Goal: Transaction & Acquisition: Purchase product/service

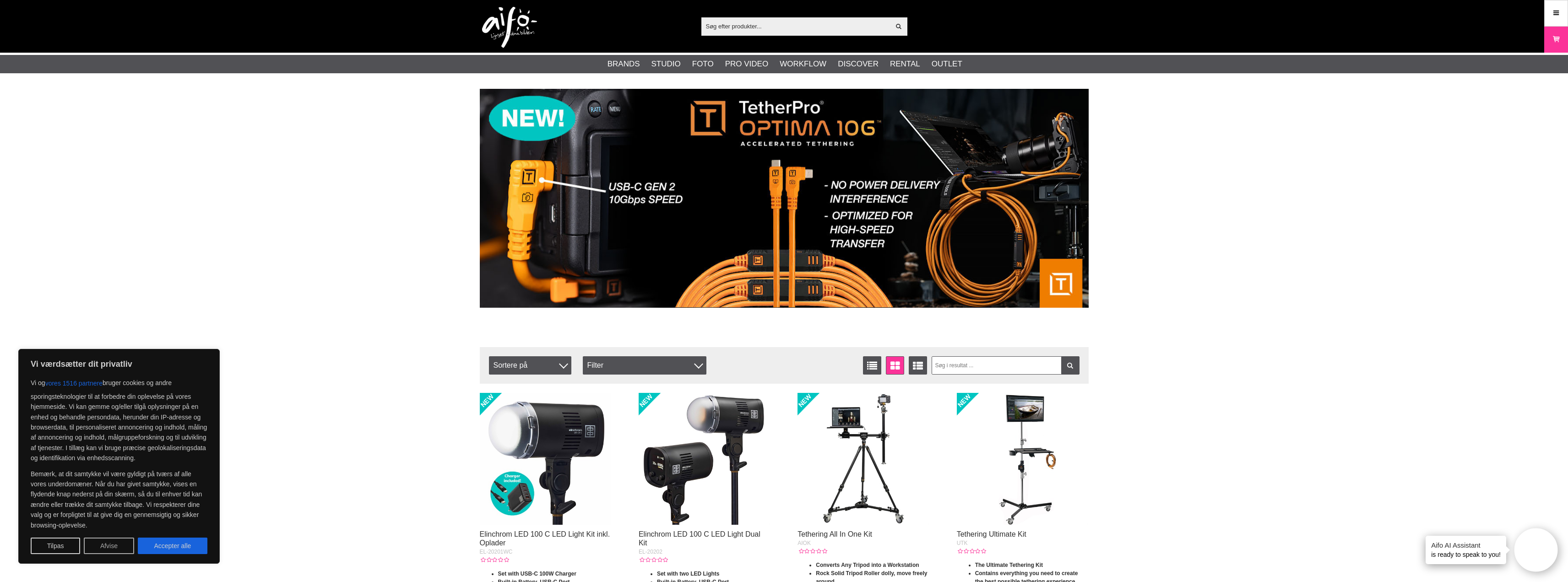
click at [108, 544] on button "Afvise" at bounding box center [109, 545] width 51 height 16
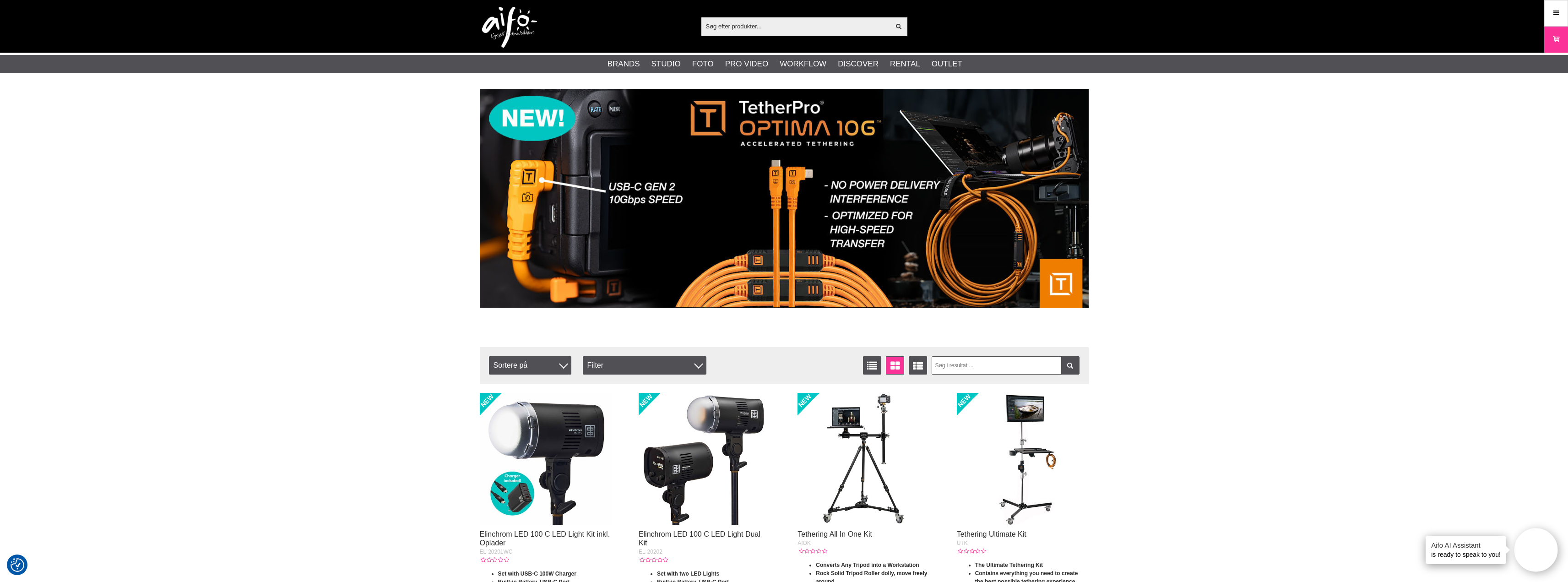
click at [712, 29] on input "text" at bounding box center [796, 26] width 189 height 14
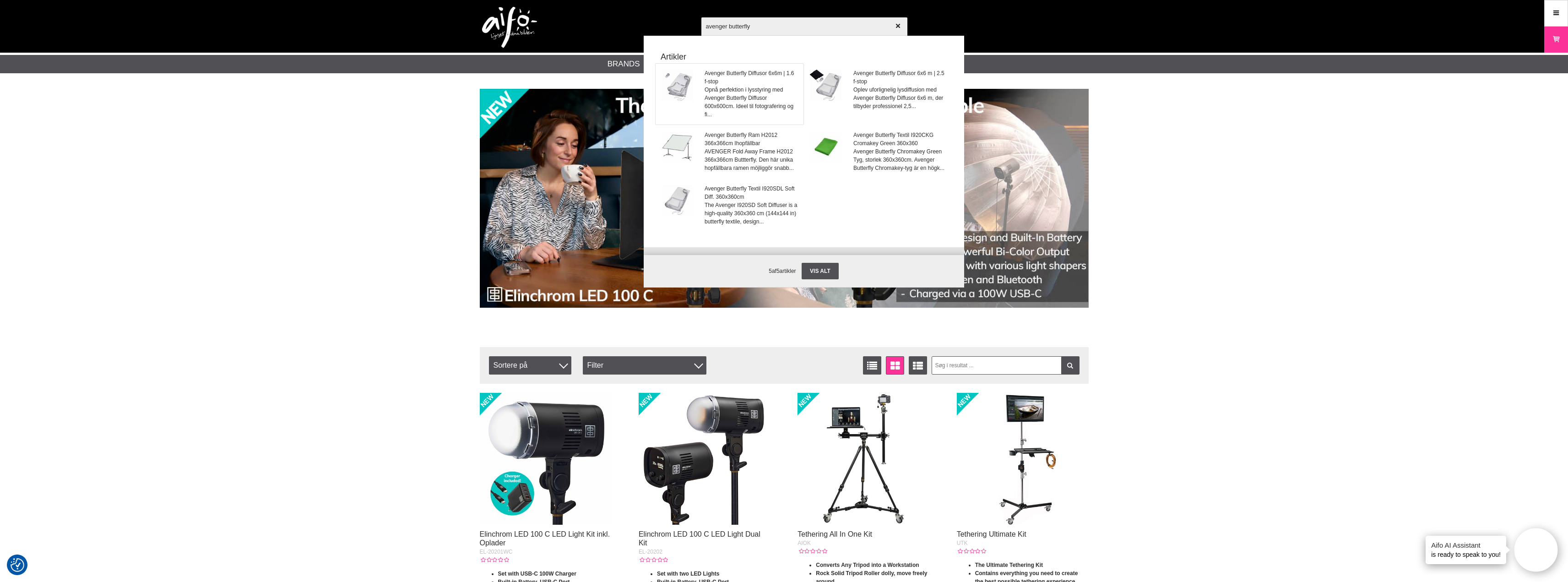
type input "avenger butterfly"
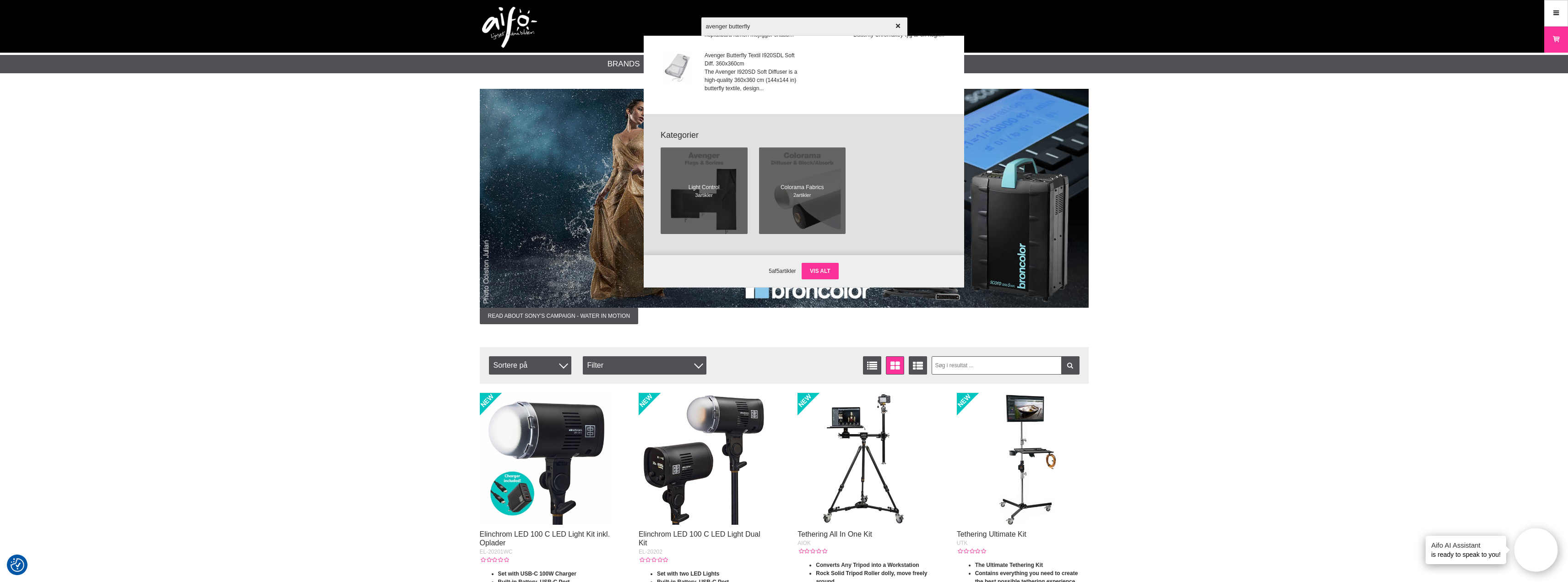
click at [817, 268] on link "Vis alt" at bounding box center [820, 271] width 37 height 16
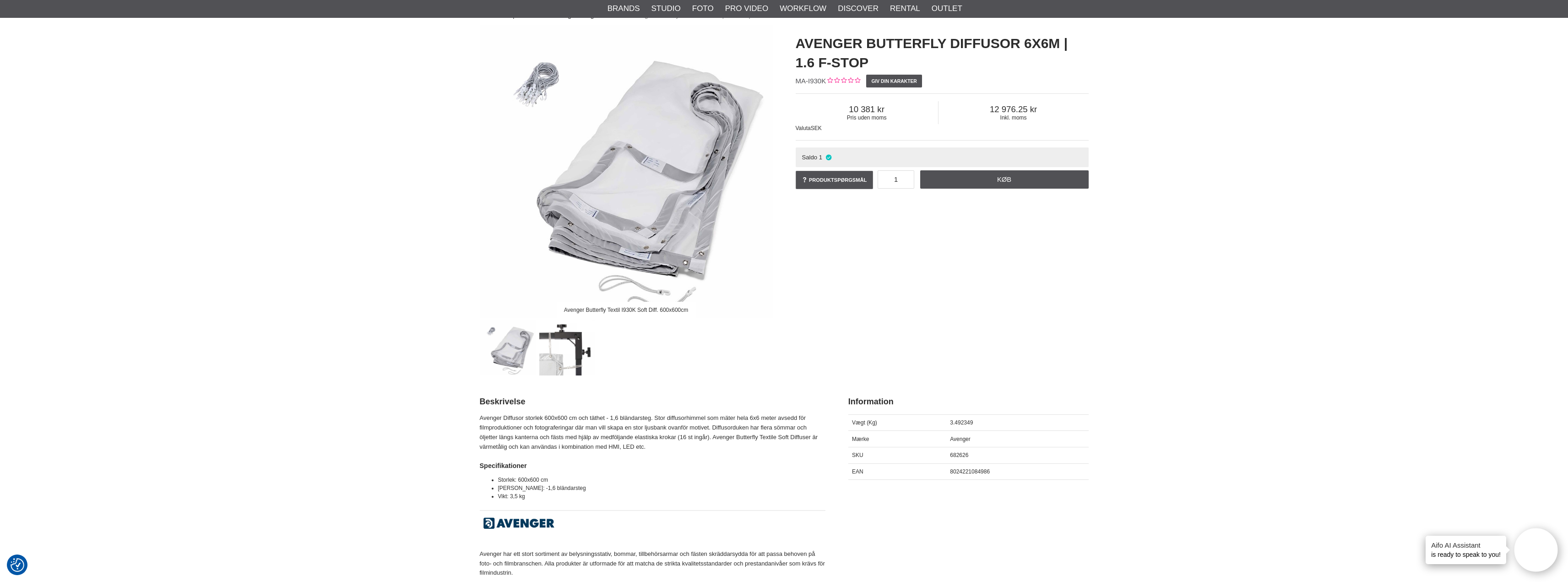
scroll to position [46, 0]
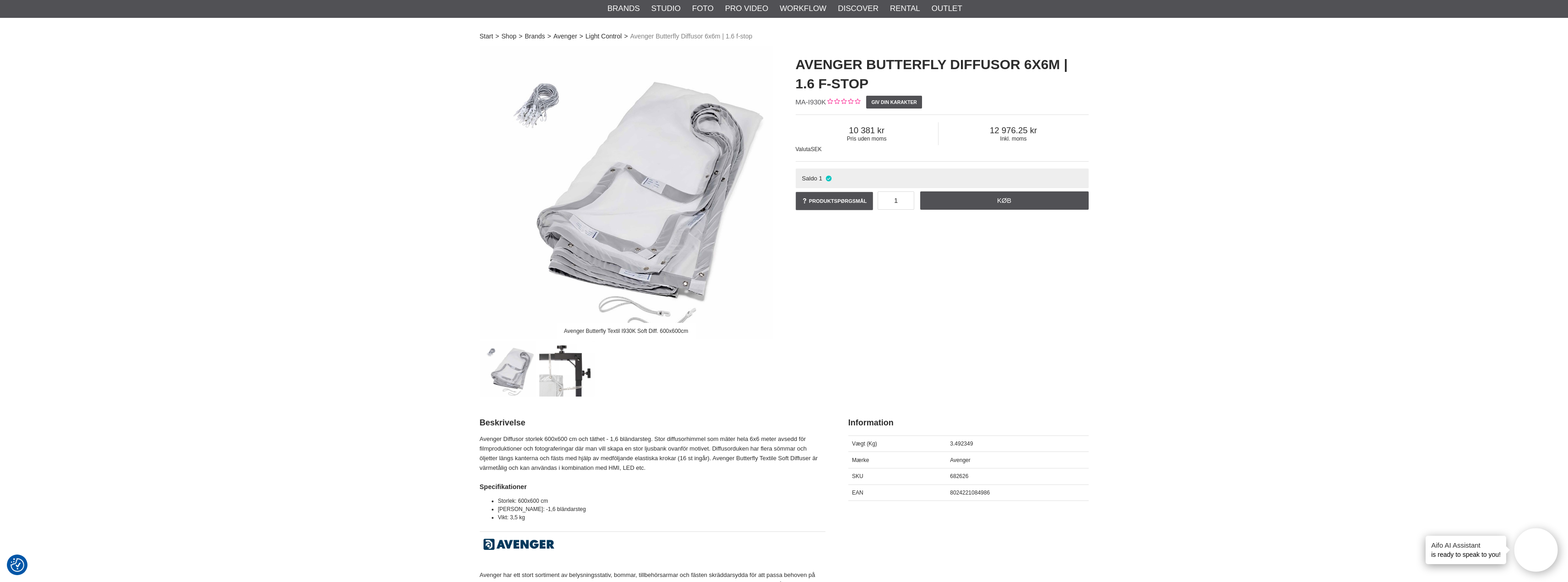
click at [536, 104] on img at bounding box center [626, 192] width 293 height 293
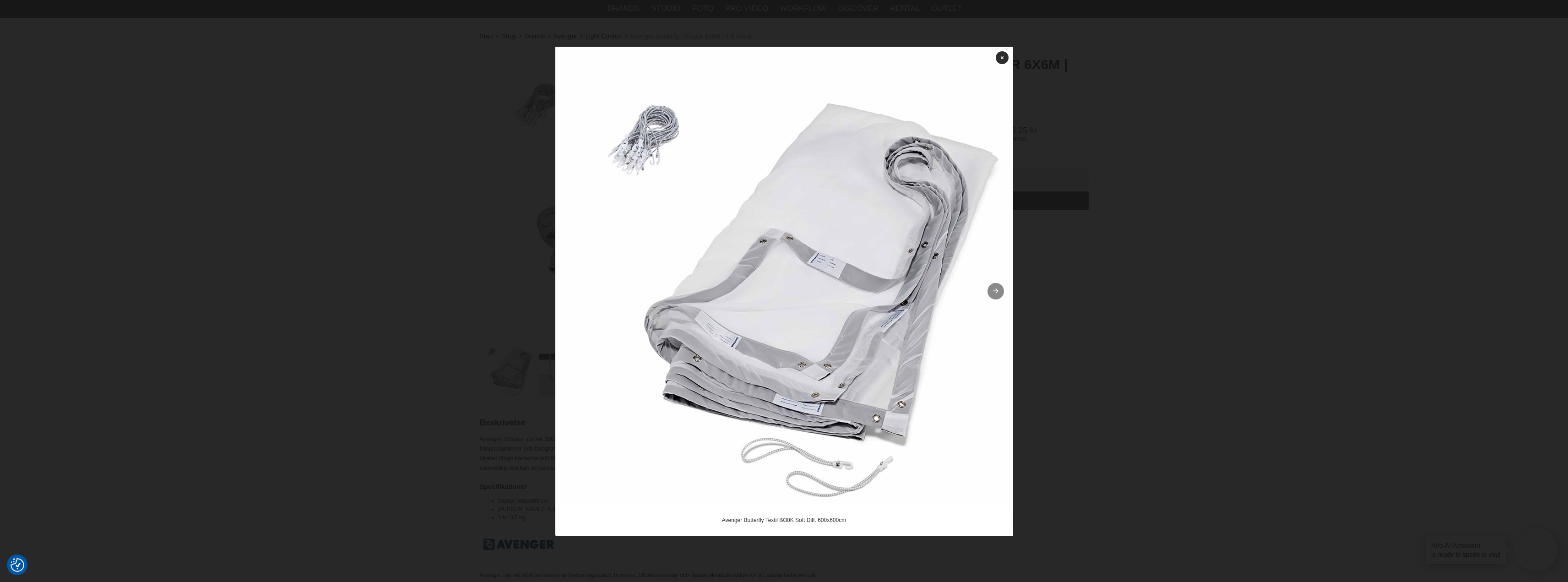
click at [993, 298] on link at bounding box center [995, 291] width 16 height 16
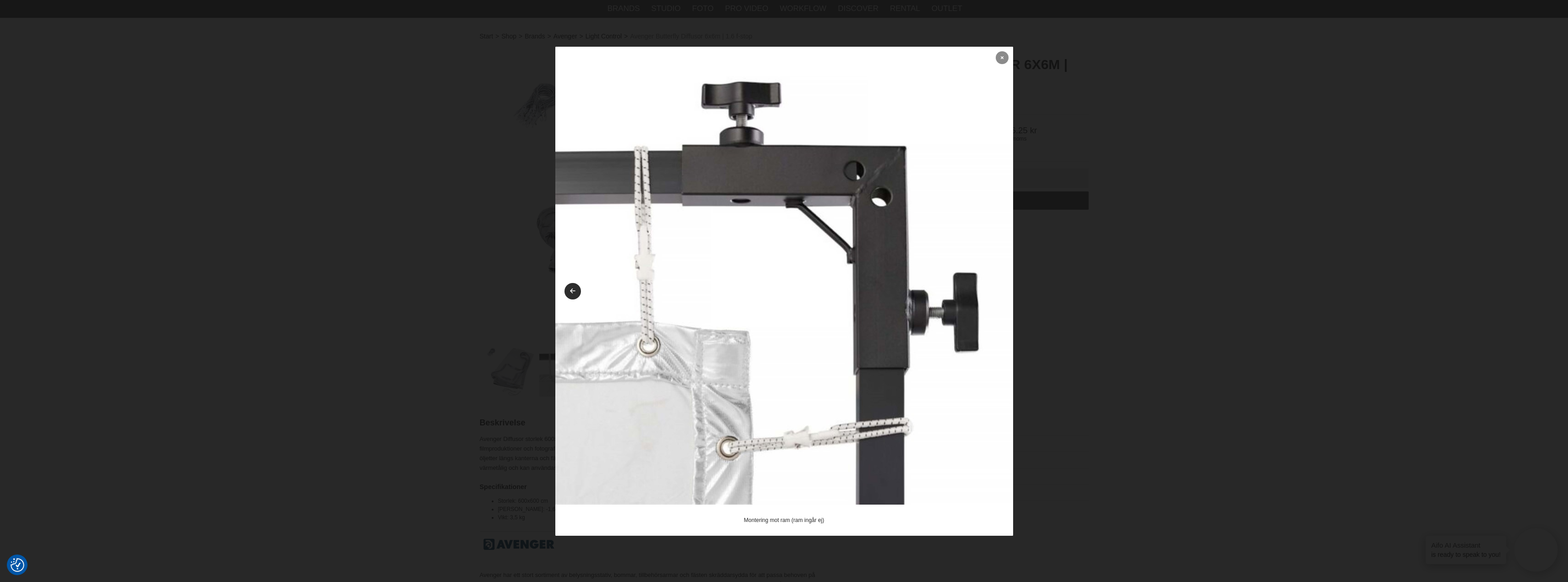
click at [1002, 55] on icon at bounding box center [1002, 57] width 3 height 5
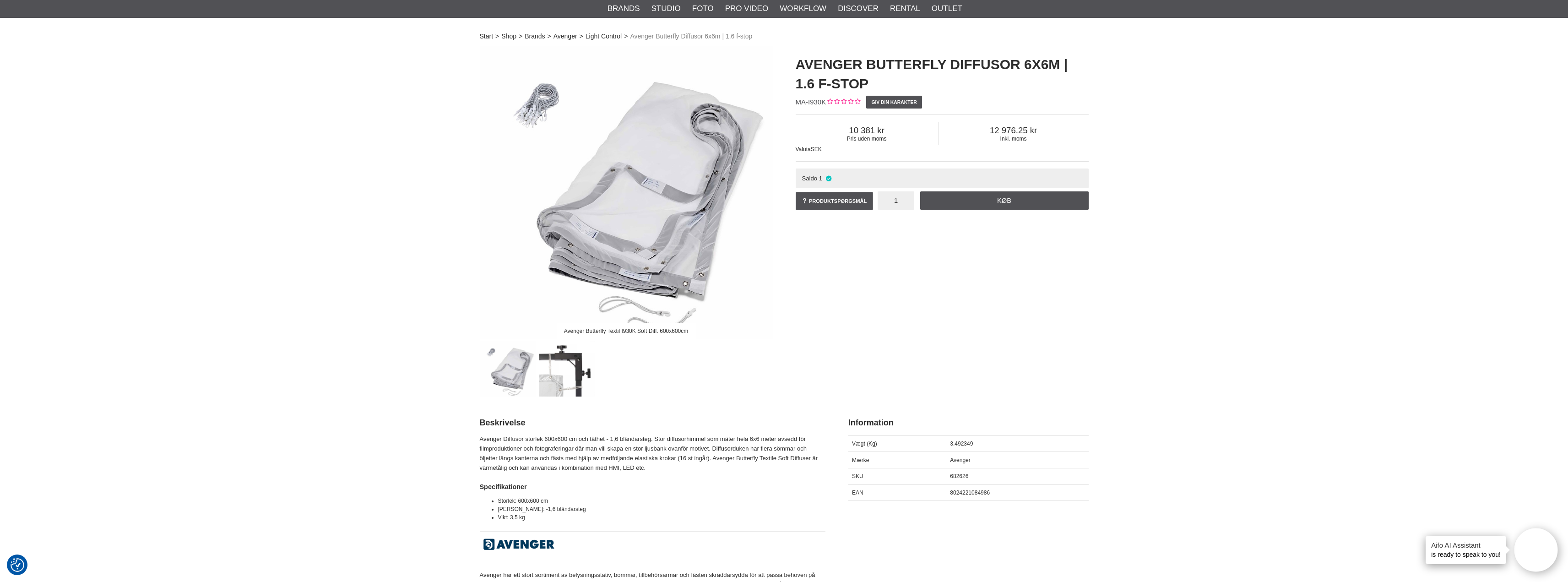
click at [897, 202] on input "1" at bounding box center [896, 200] width 37 height 18
type input "2"
click at [1019, 206] on link "Køb" at bounding box center [1004, 200] width 169 height 18
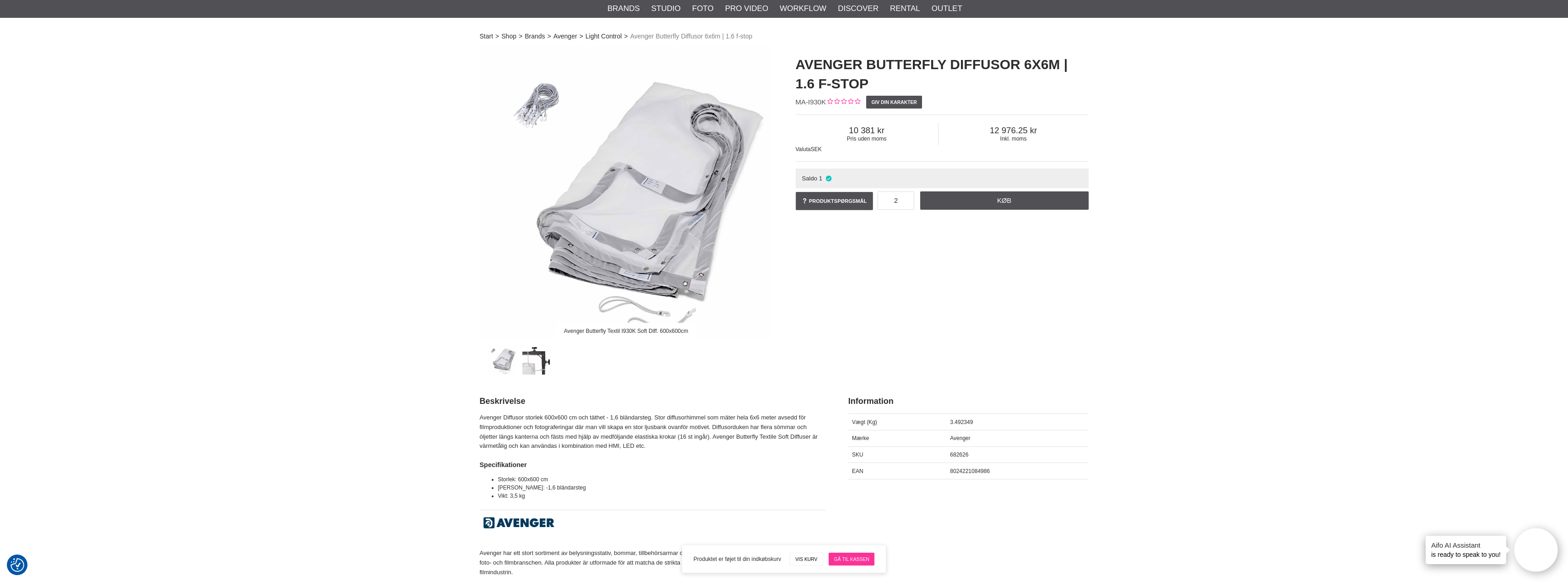
click at [854, 563] on link "Gå til kassen" at bounding box center [851, 559] width 46 height 13
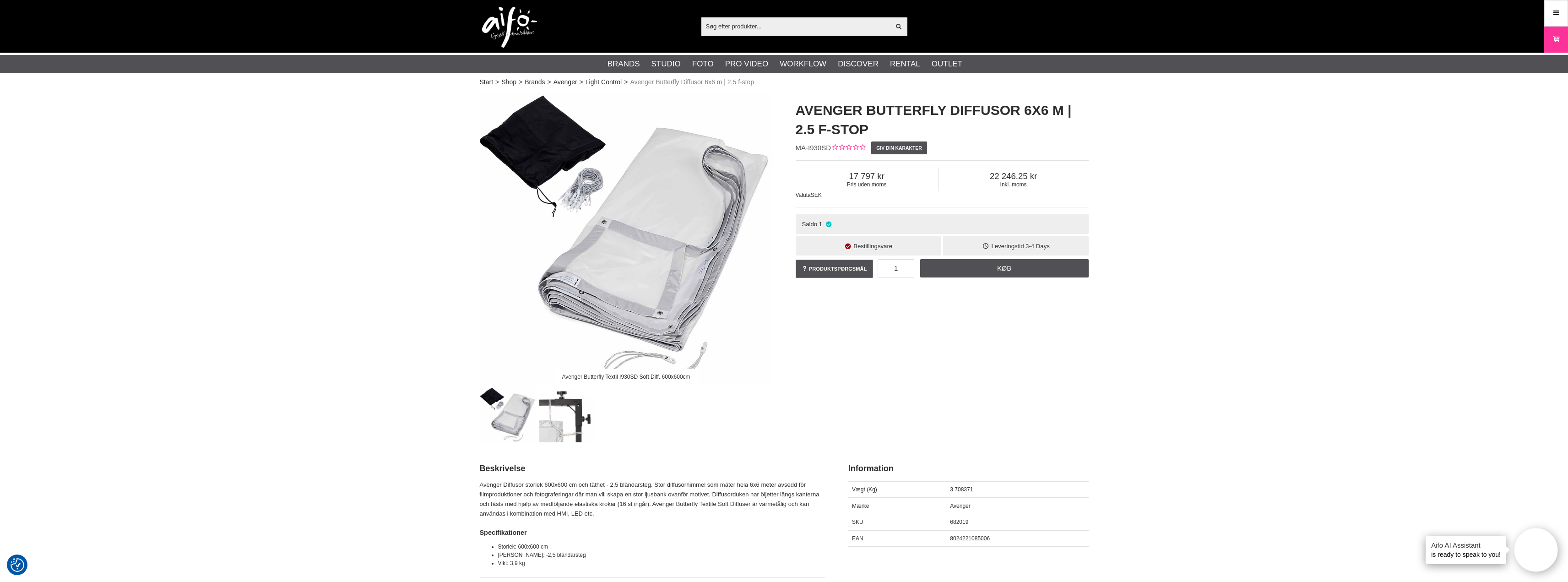
click at [727, 29] on input "text" at bounding box center [796, 26] width 189 height 14
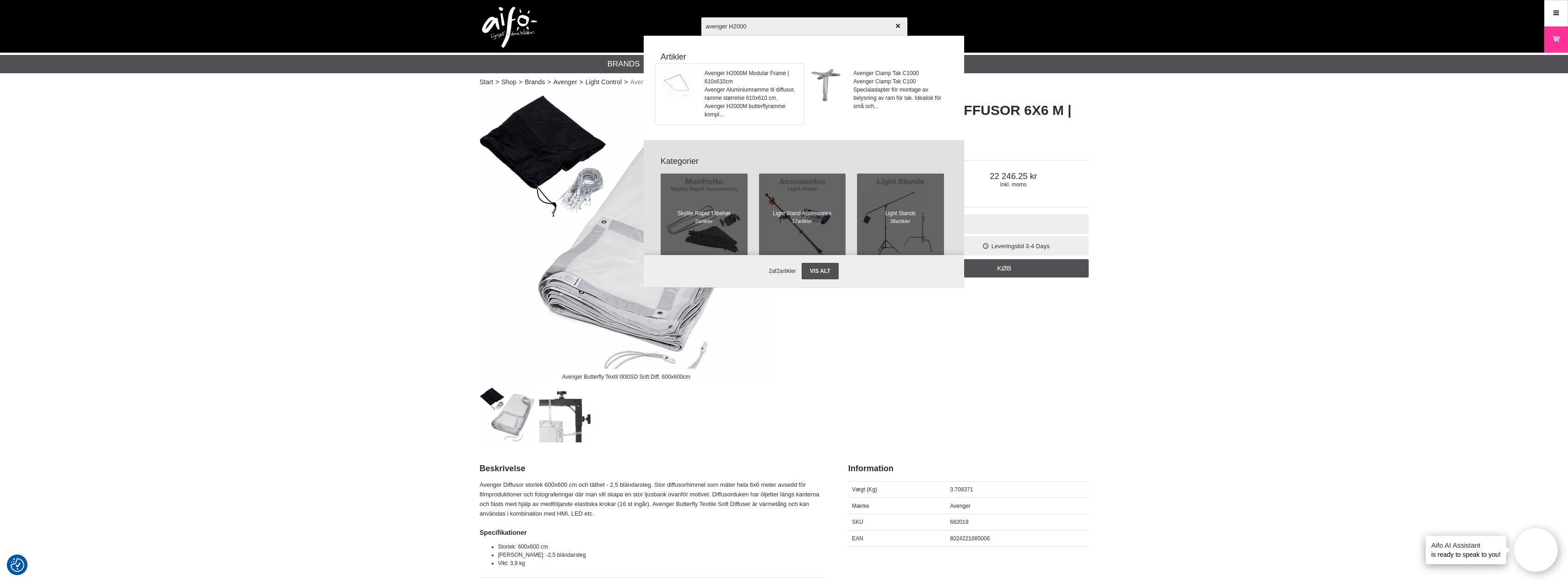
type input "avenger H2000"
click at [729, 75] on span "Avenger H2000M Modular Frame | 610x610cm" at bounding box center [751, 77] width 93 height 16
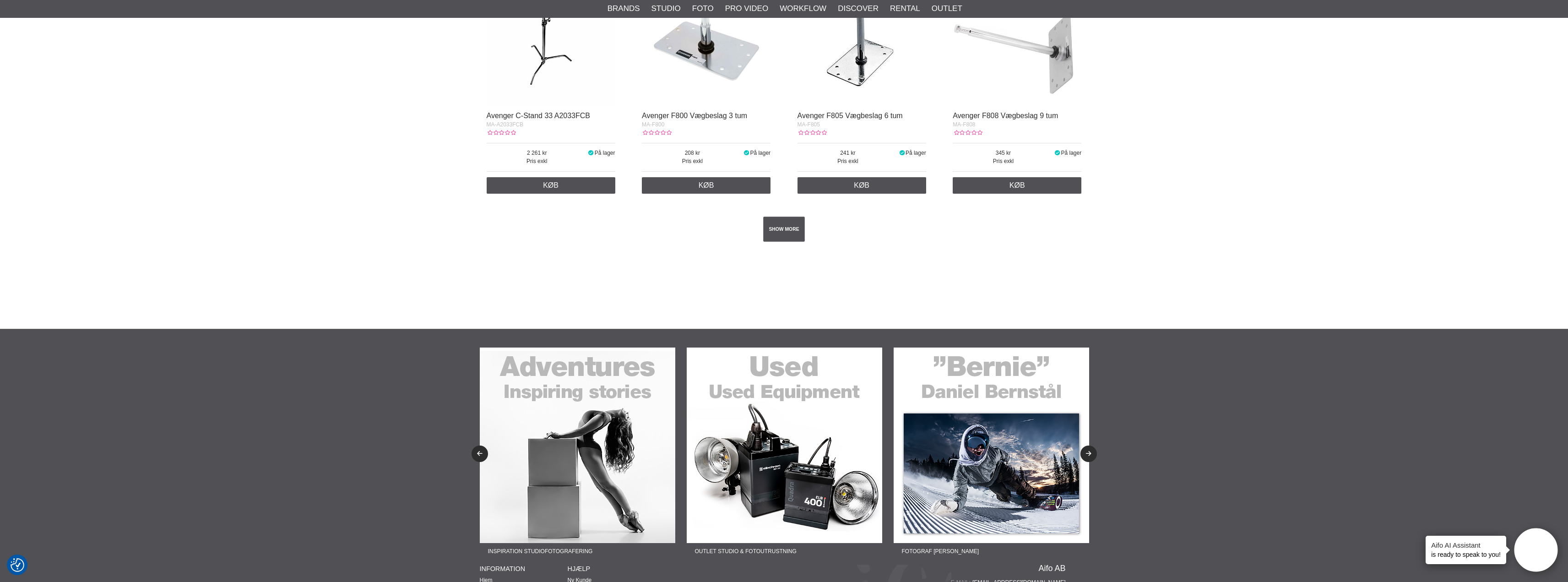
scroll to position [1756, 0]
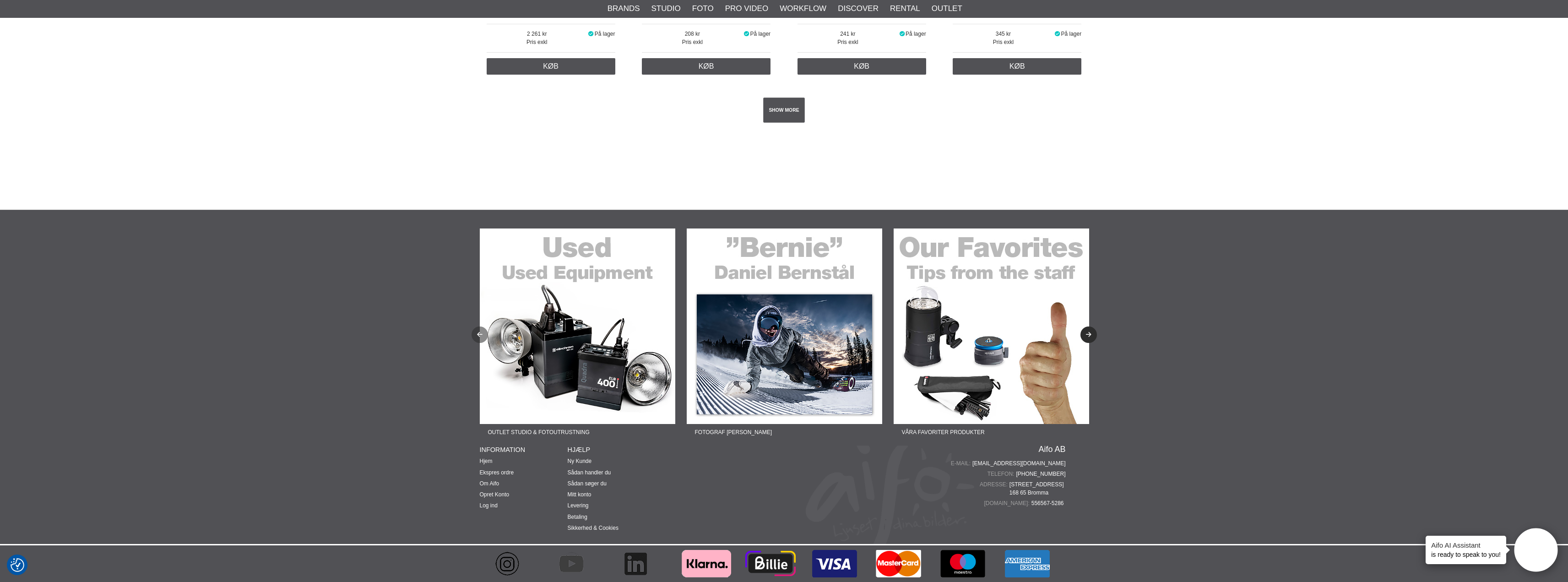
click at [481, 334] on icon "Previous" at bounding box center [479, 335] width 8 height 6
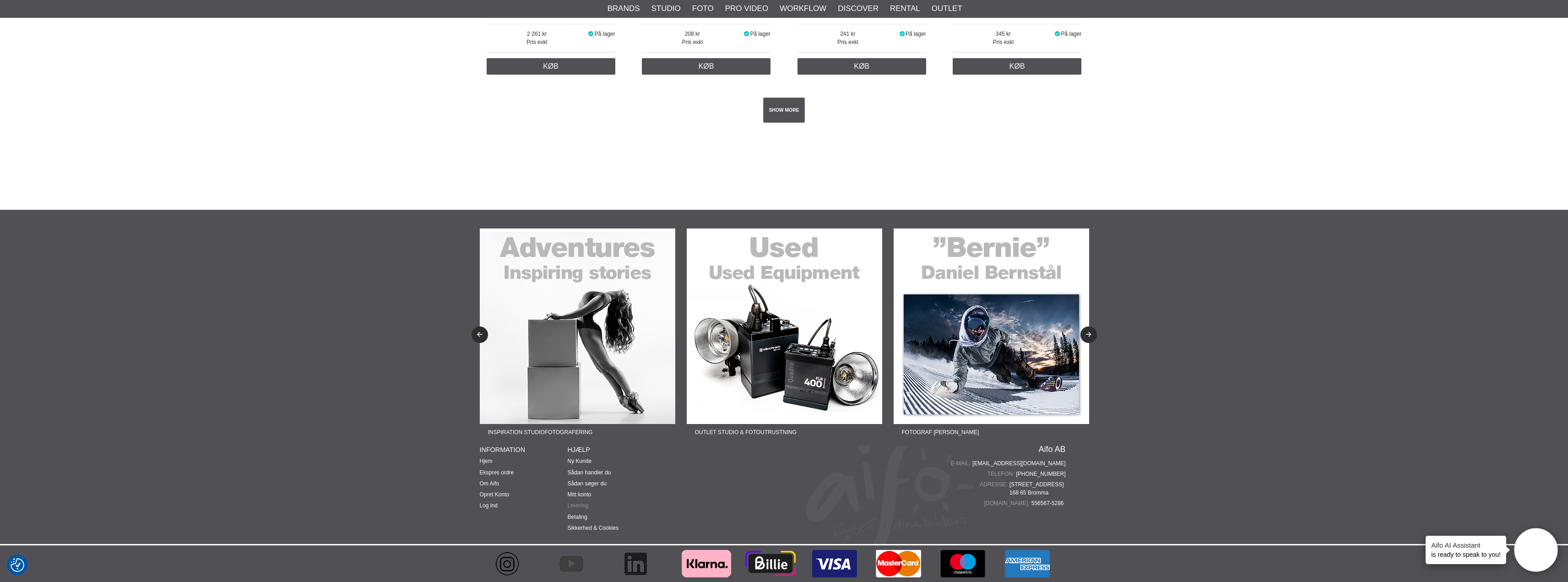
click at [581, 504] on link "Levering" at bounding box center [578, 505] width 21 height 7
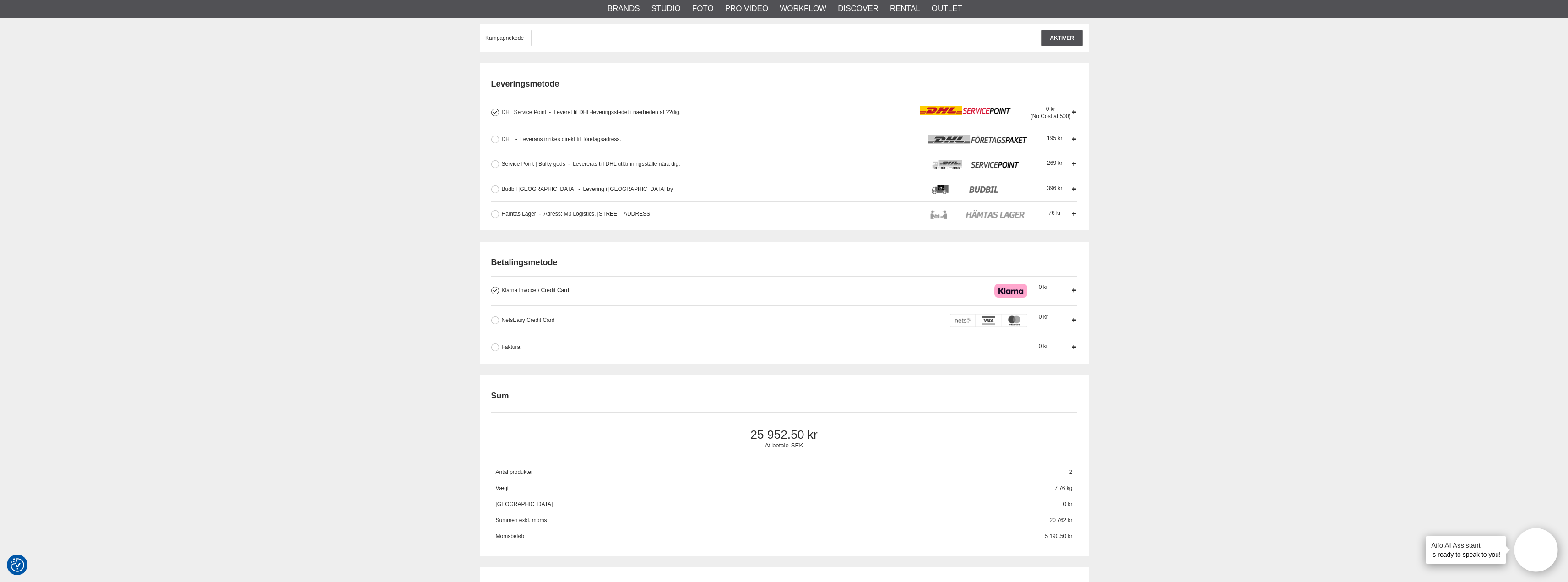
scroll to position [229, 0]
click at [582, 116] on span "Leveret til DHL-leveringsstedet i nærheden af ??dig." at bounding box center [615, 114] width 132 height 7
click at [0, 0] on input "DHL Service Point Leveret til DHL-leveringsstedet i nærheden af ??dig. Leverera…" at bounding box center [0, 0] width 0 height 0
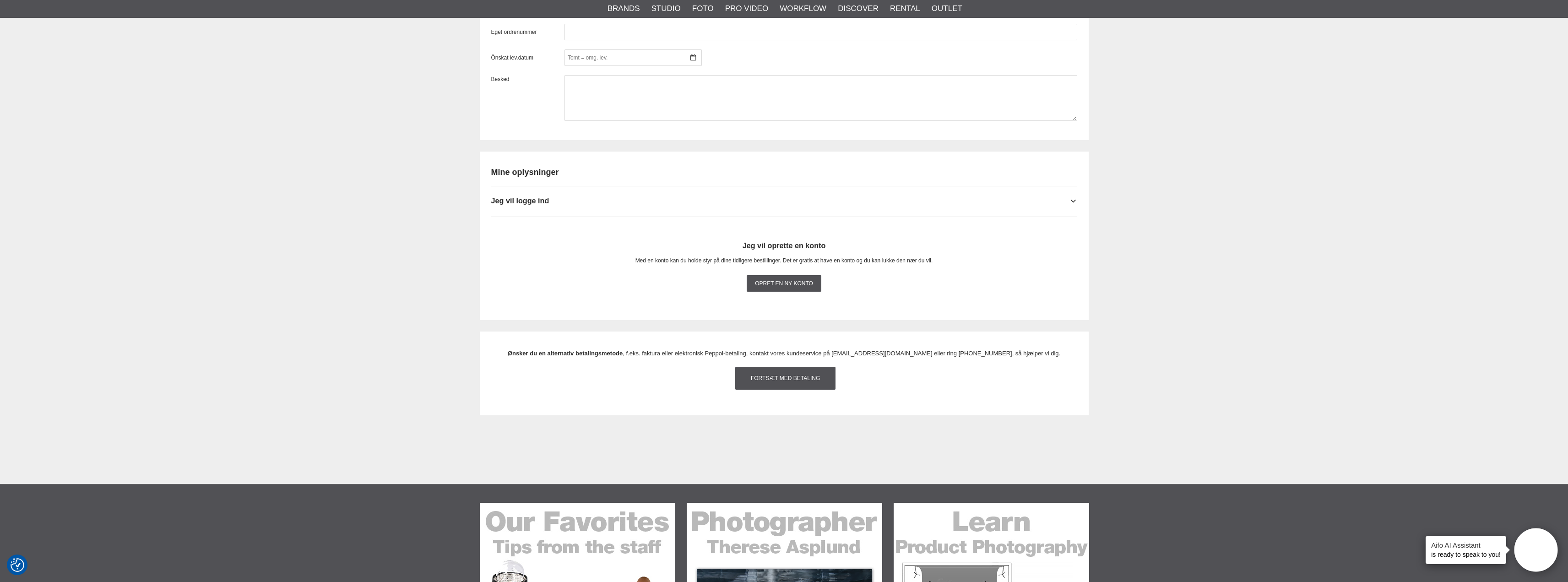
scroll to position [779, 0]
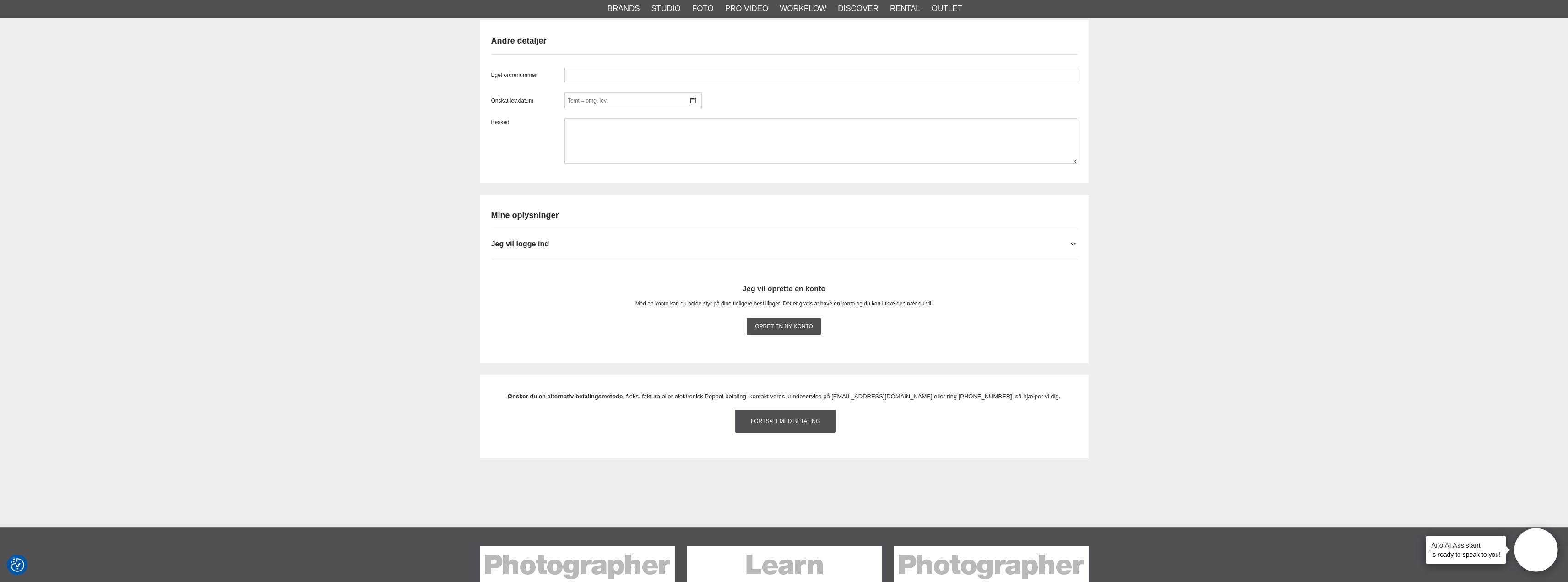
click at [1077, 259] on div "Mine oplysninger Jeg vil logge ind Brugernavn * Password * Log ind automatisk n…" at bounding box center [784, 279] width 609 height 169
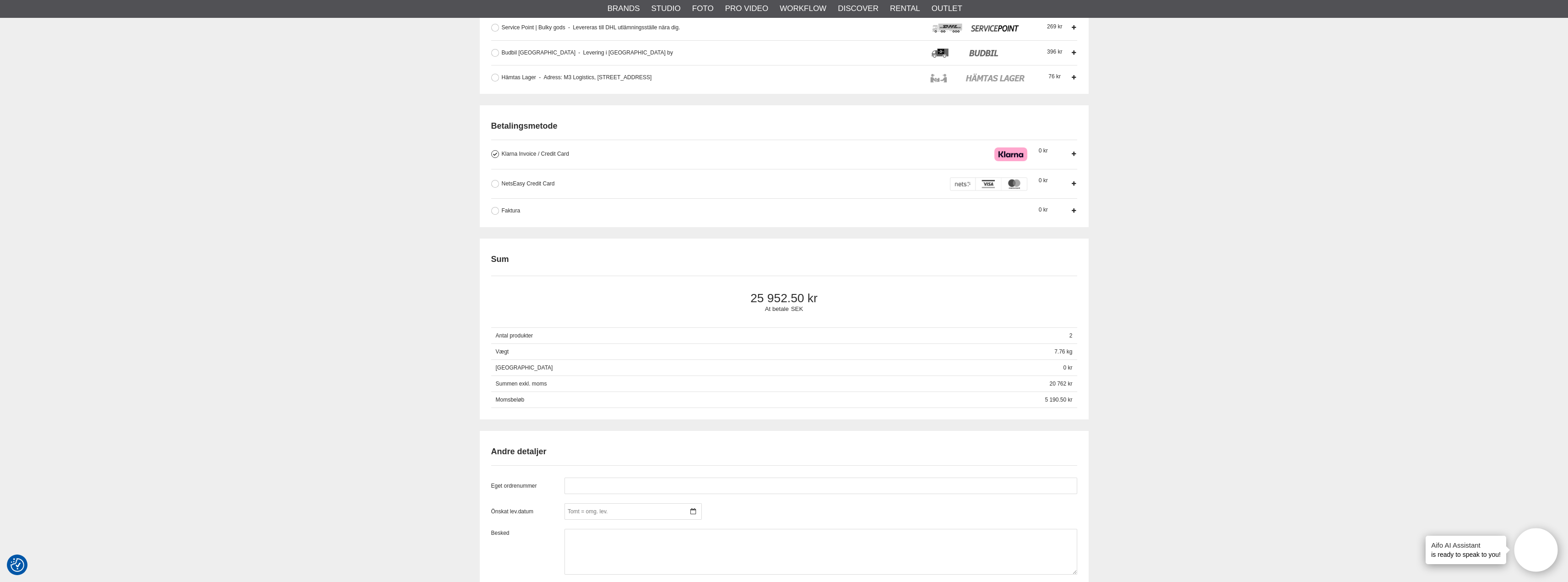
scroll to position [366, 0]
click at [496, 216] on button at bounding box center [495, 212] width 8 height 8
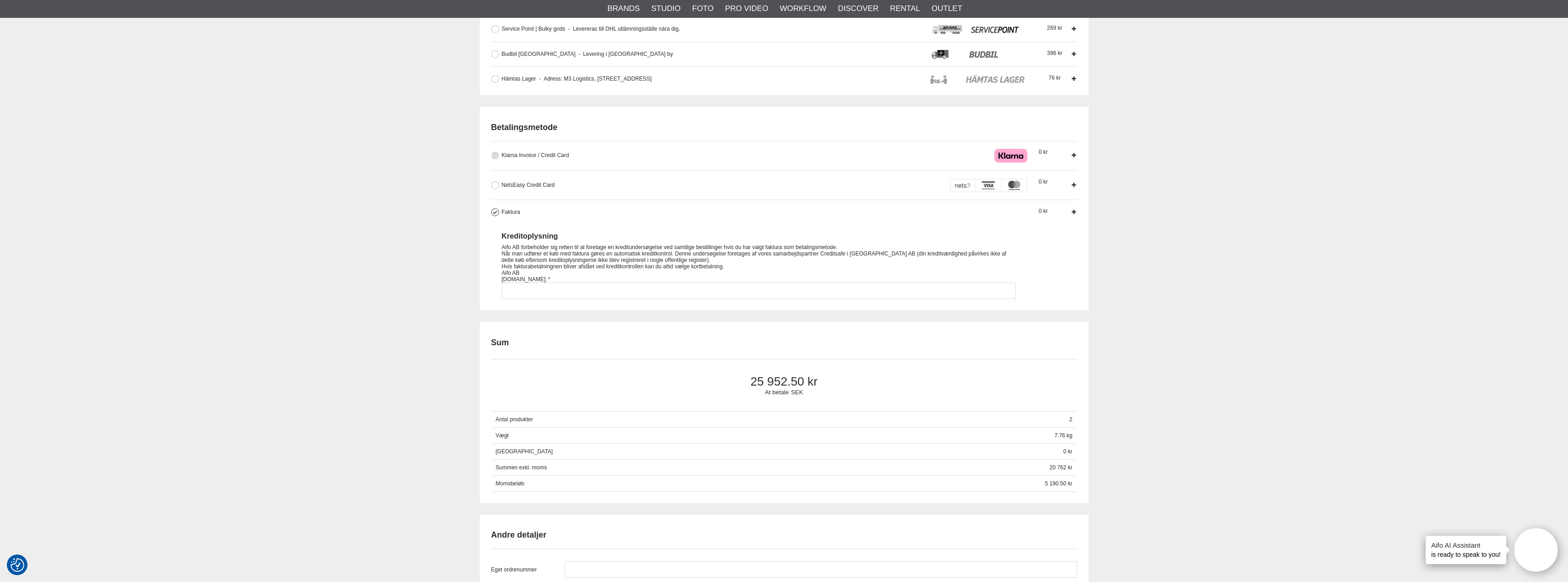
click at [496, 154] on button at bounding box center [495, 155] width 8 height 8
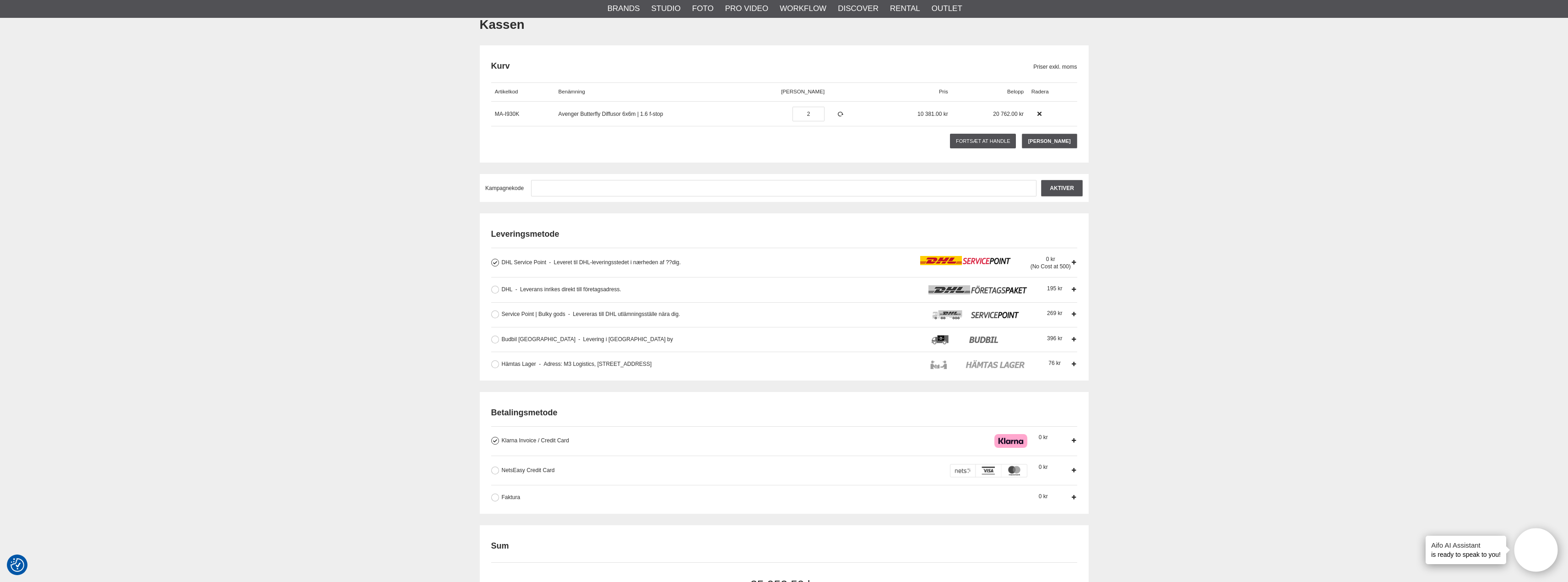
scroll to position [91, 0]
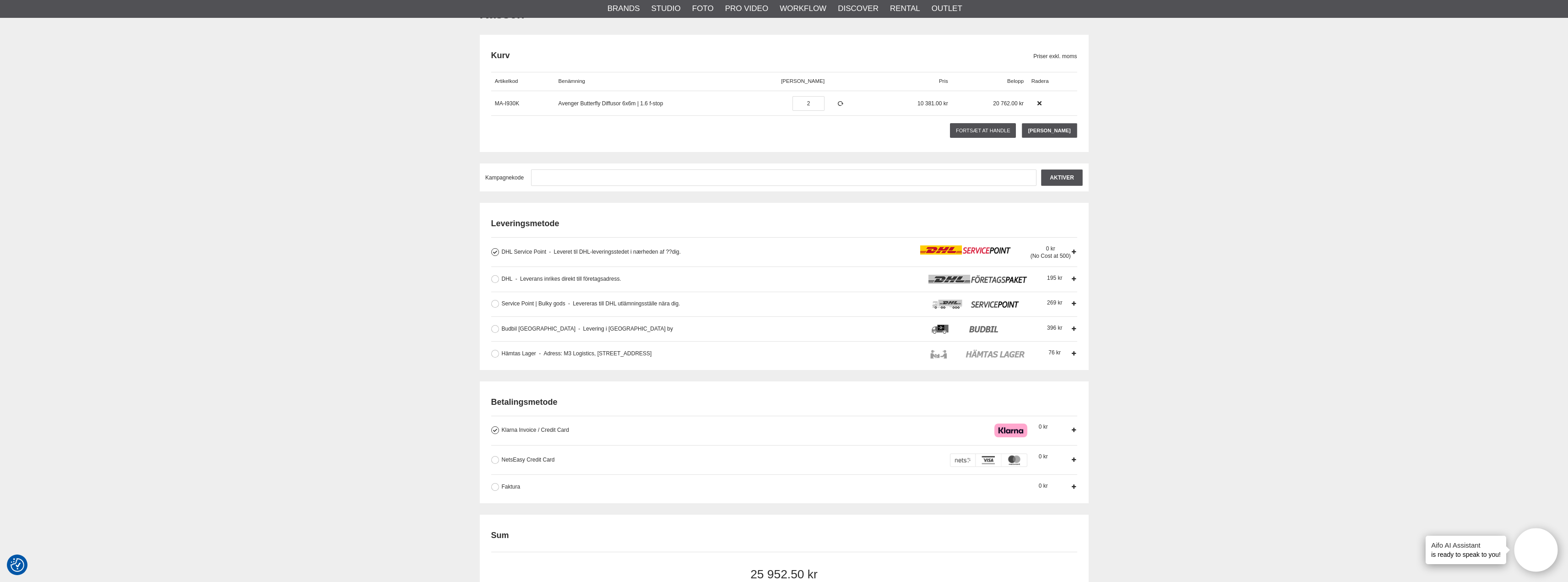
click at [653, 253] on span "Leveret til DHL-leveringsstedet i nærheden af ??dig." at bounding box center [615, 251] width 132 height 7
click at [0, 0] on input "DHL Service Point Leveret til DHL-leveringsstedet i nærheden af ??dig. Leverera…" at bounding box center [0, 0] width 0 height 0
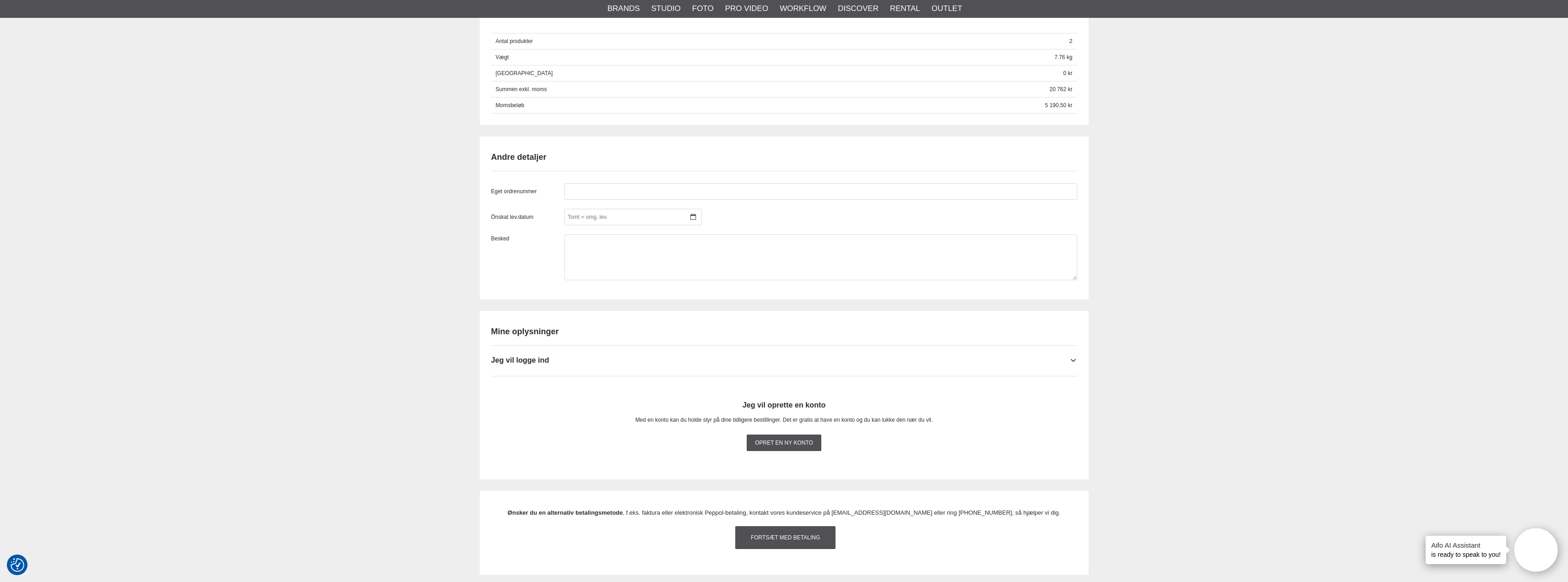
scroll to position [732, 0]
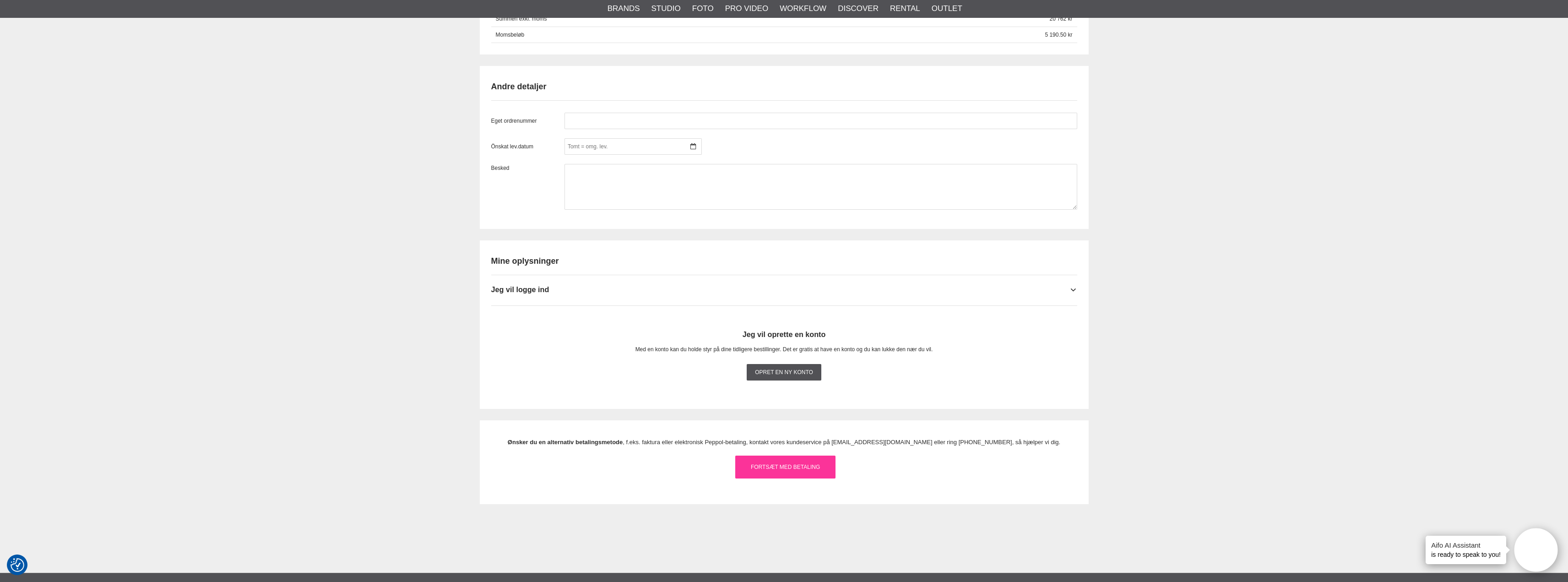
click at [768, 477] on link "Fortsæt med betaling" at bounding box center [785, 467] width 100 height 23
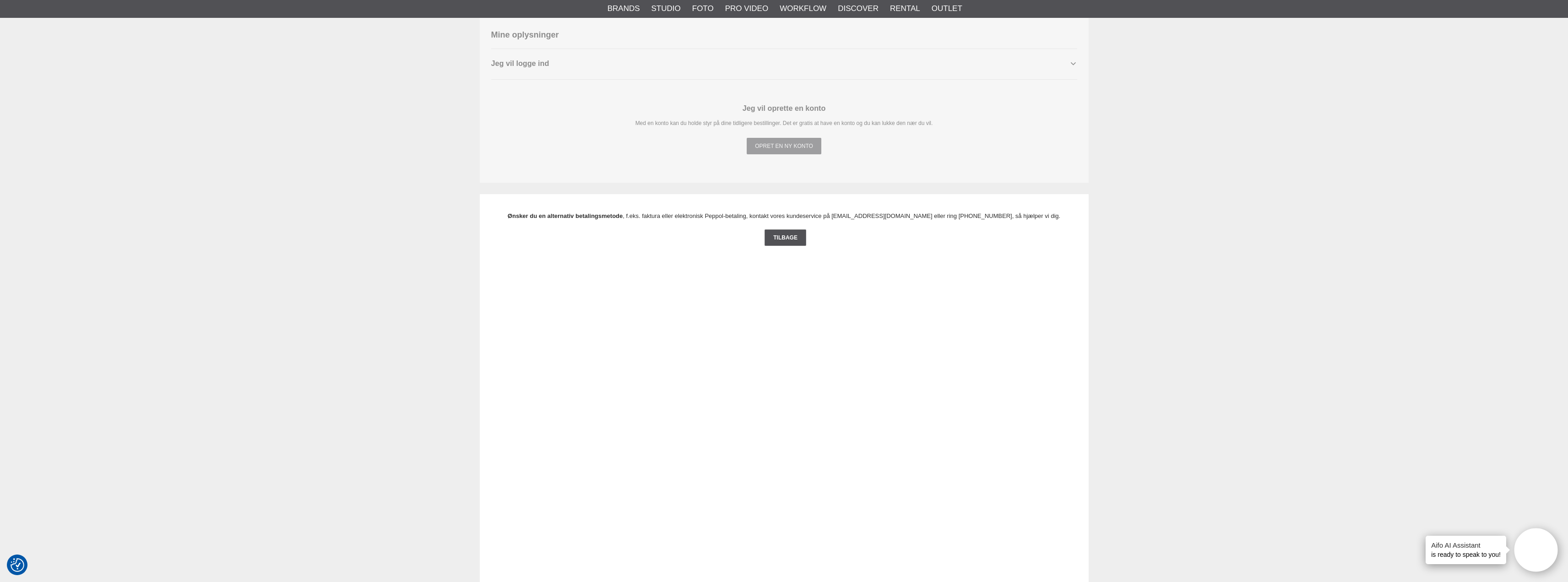
scroll to position [928, 0]
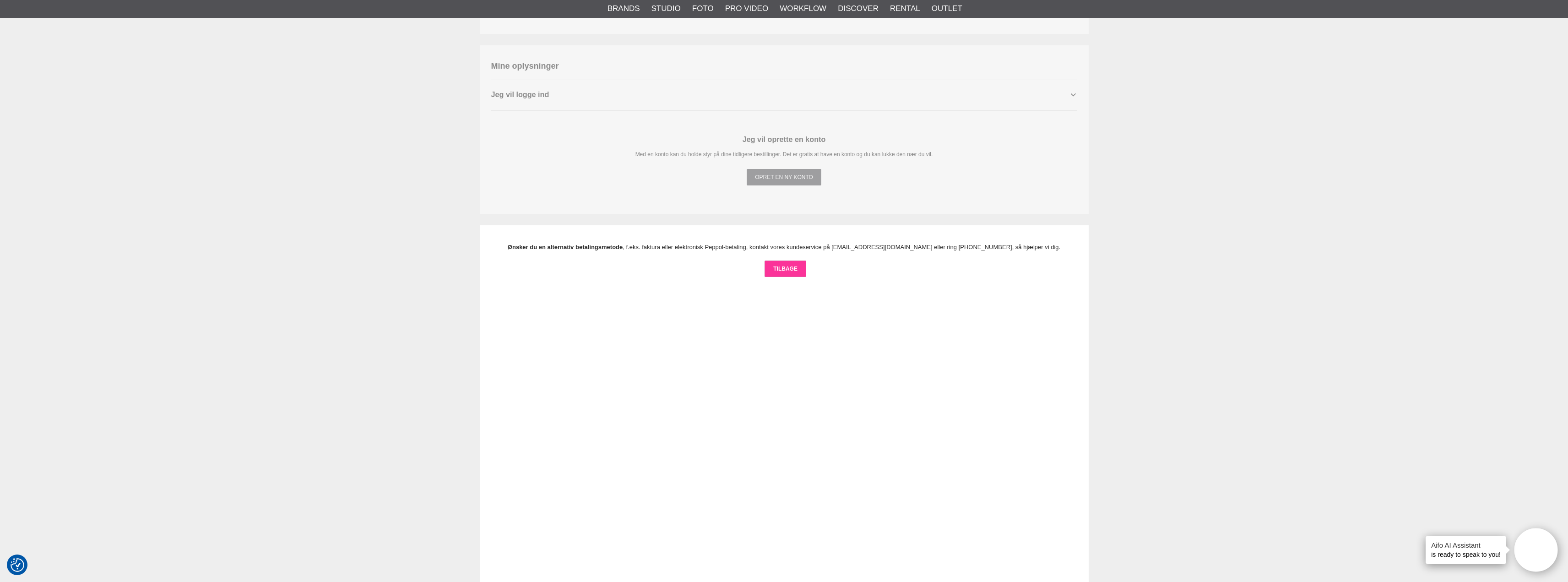
click at [775, 277] on link "Tilbage" at bounding box center [785, 268] width 41 height 16
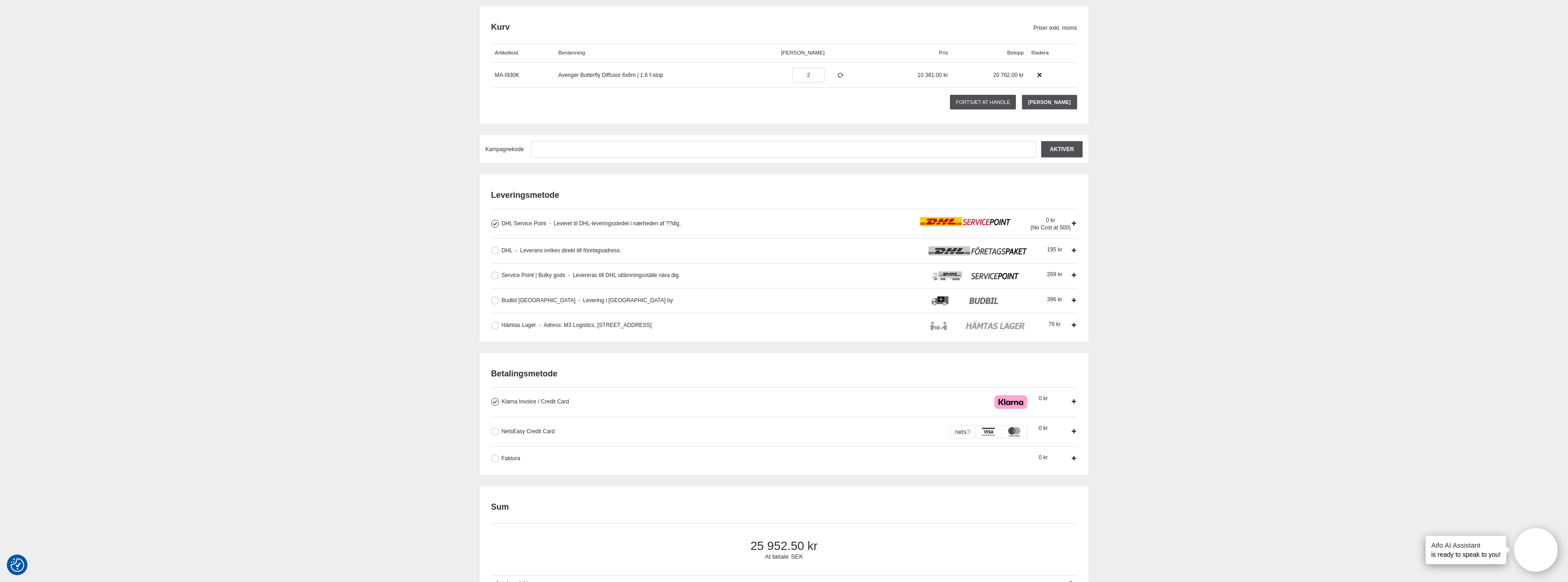
scroll to position [12, 0]
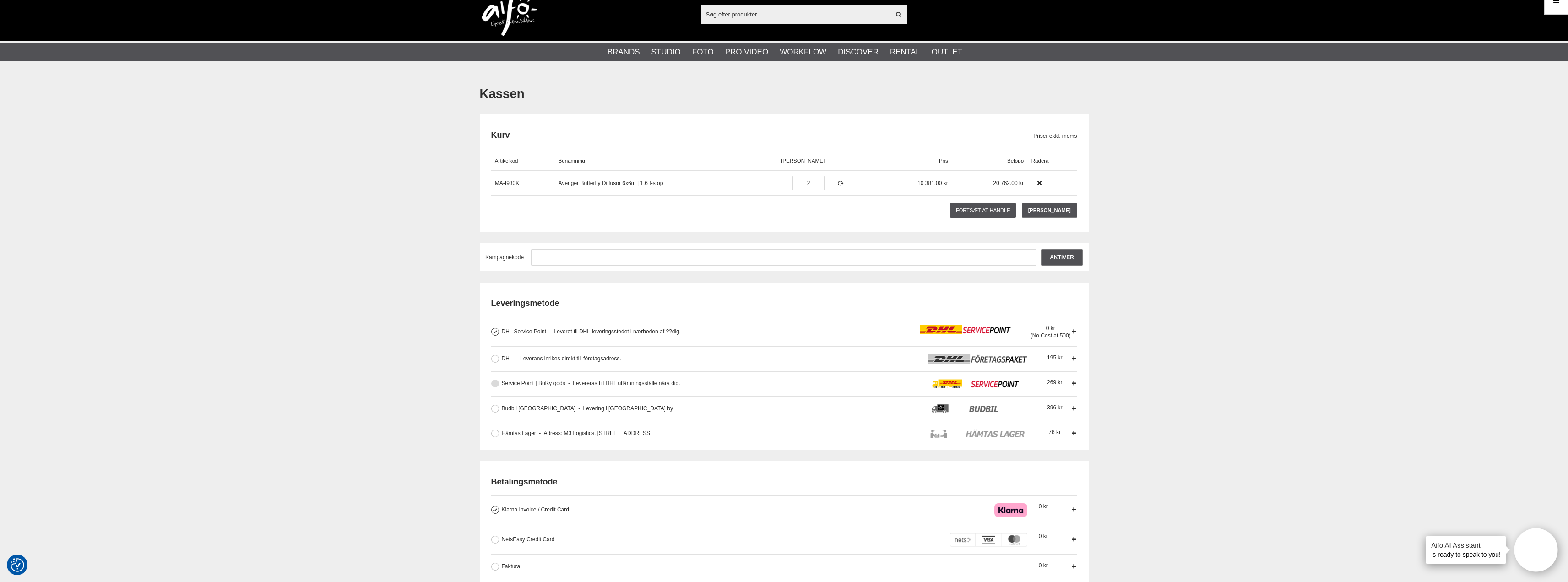
click at [518, 385] on span "Service Point | Bulky gods" at bounding box center [533, 383] width 64 height 7
click at [0, 0] on input "Service Point | Bulky gods Levereras till DHL utlämningsställe nära dig. Levere…" at bounding box center [0, 0] width 0 height 0
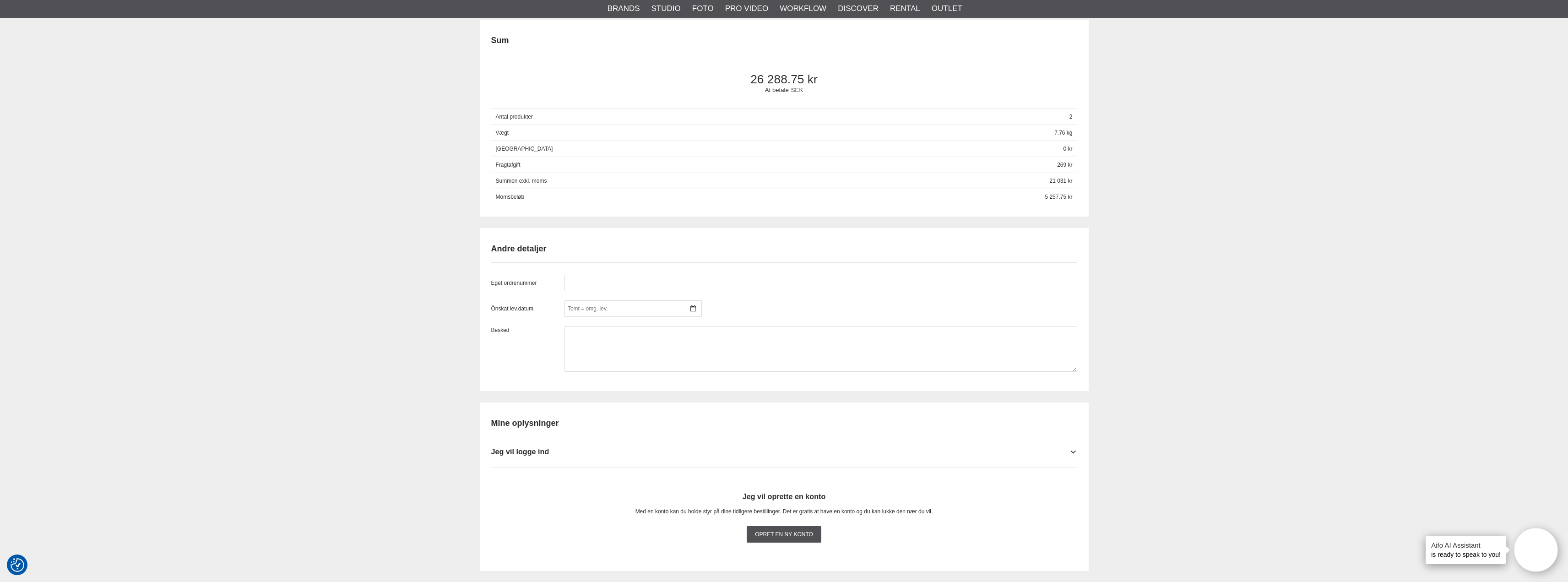
scroll to position [882, 0]
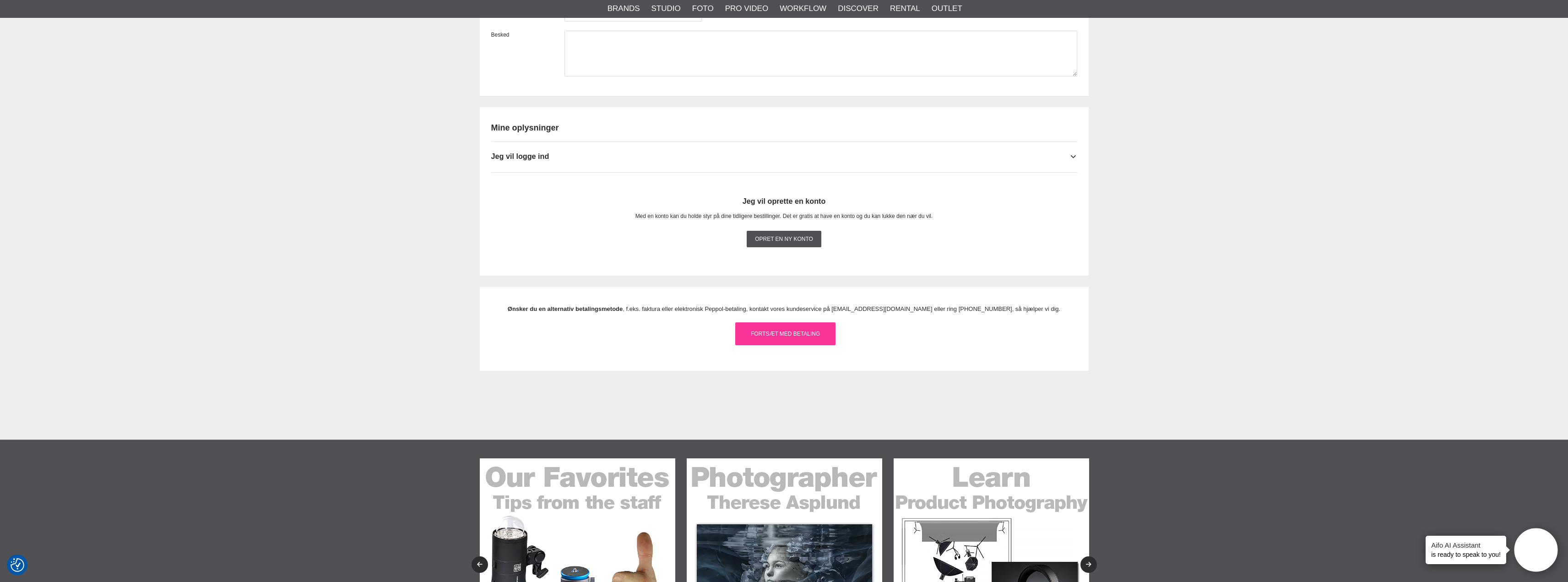
click at [764, 345] on link "Fortsæt med betaling" at bounding box center [785, 334] width 100 height 23
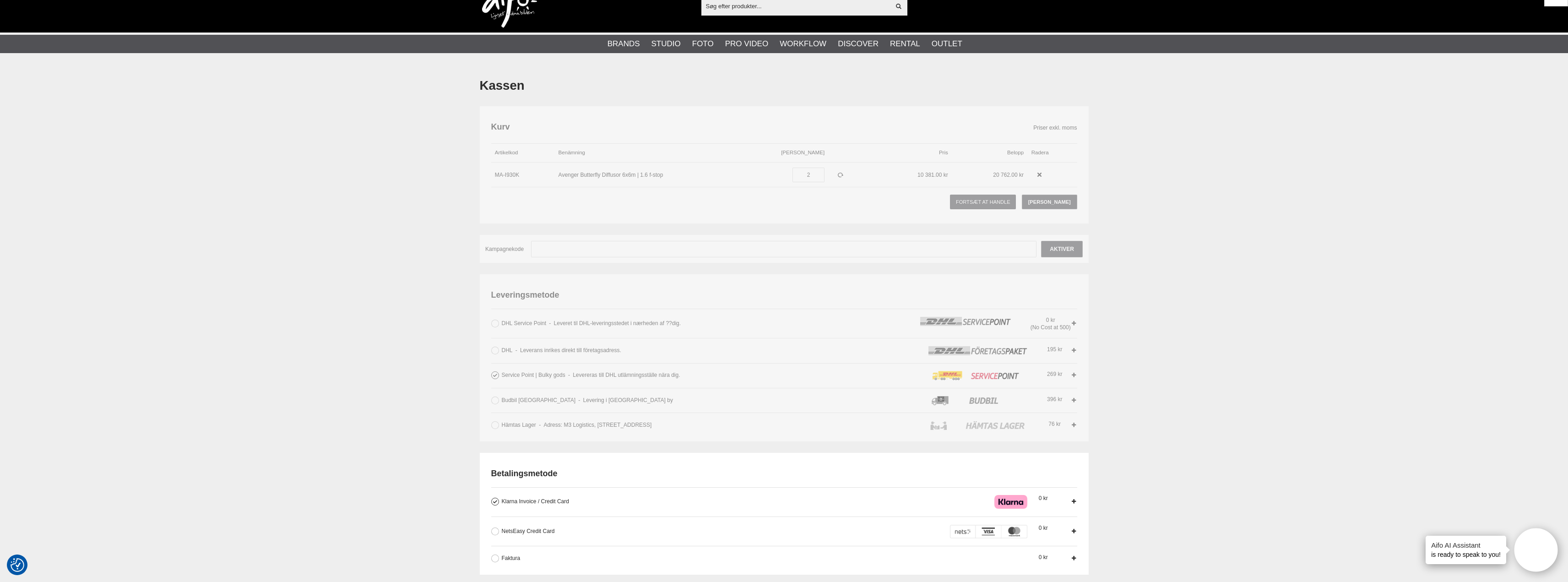
scroll to position [0, 0]
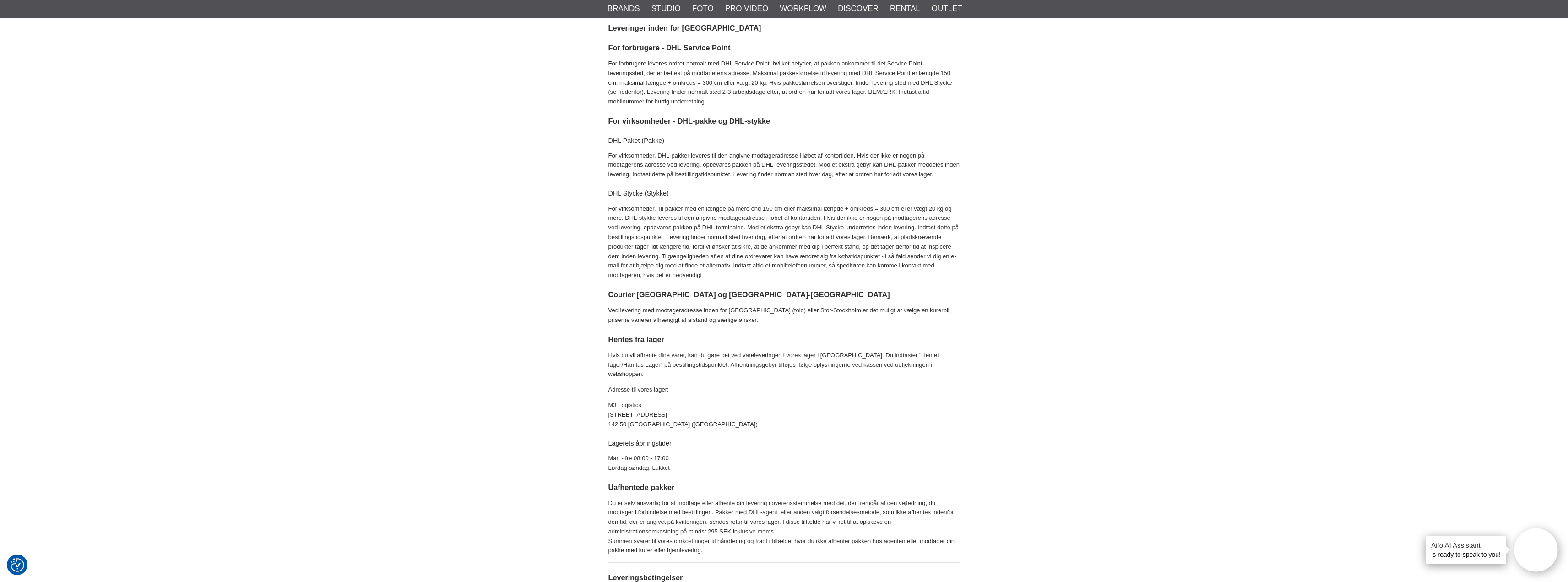
scroll to position [46, 0]
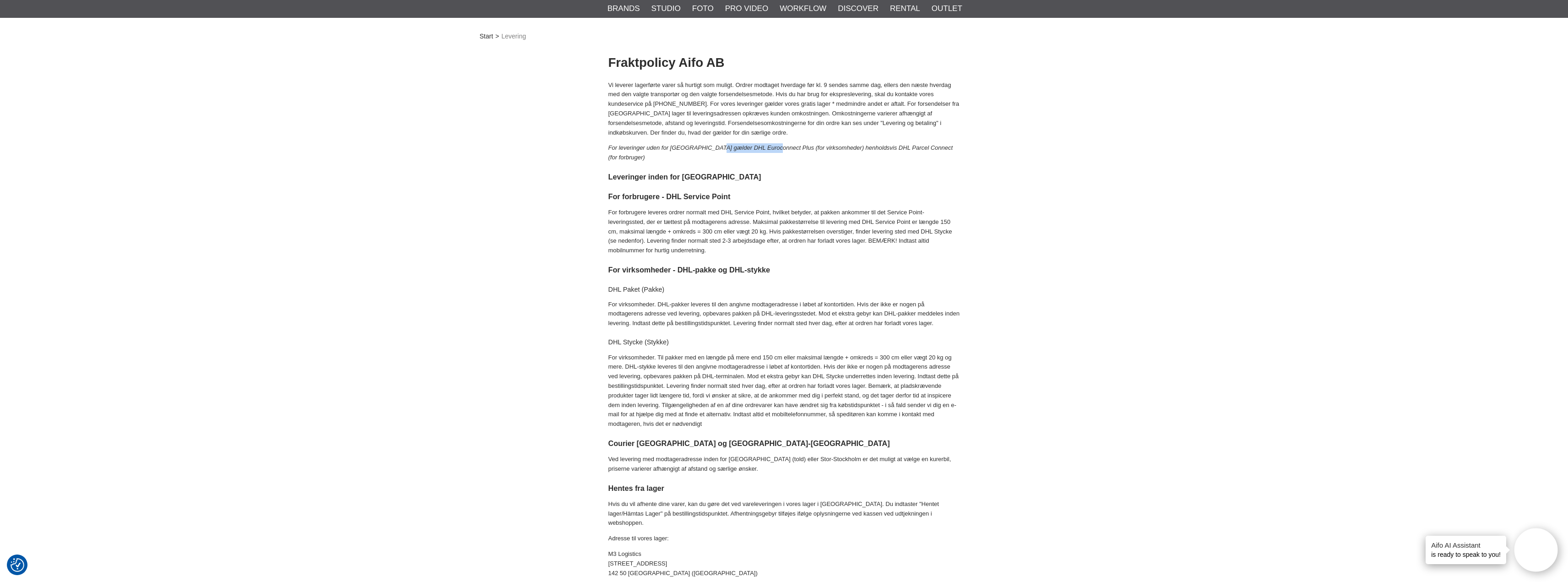
drag, startPoint x: 710, startPoint y: 149, endPoint x: 762, endPoint y: 149, distance: 52.0
click at [762, 149] on em "For leveringer uden for [GEOGRAPHIC_DATA] gælder DHL Euroconnect Plus (for virk…" at bounding box center [781, 152] width 345 height 16
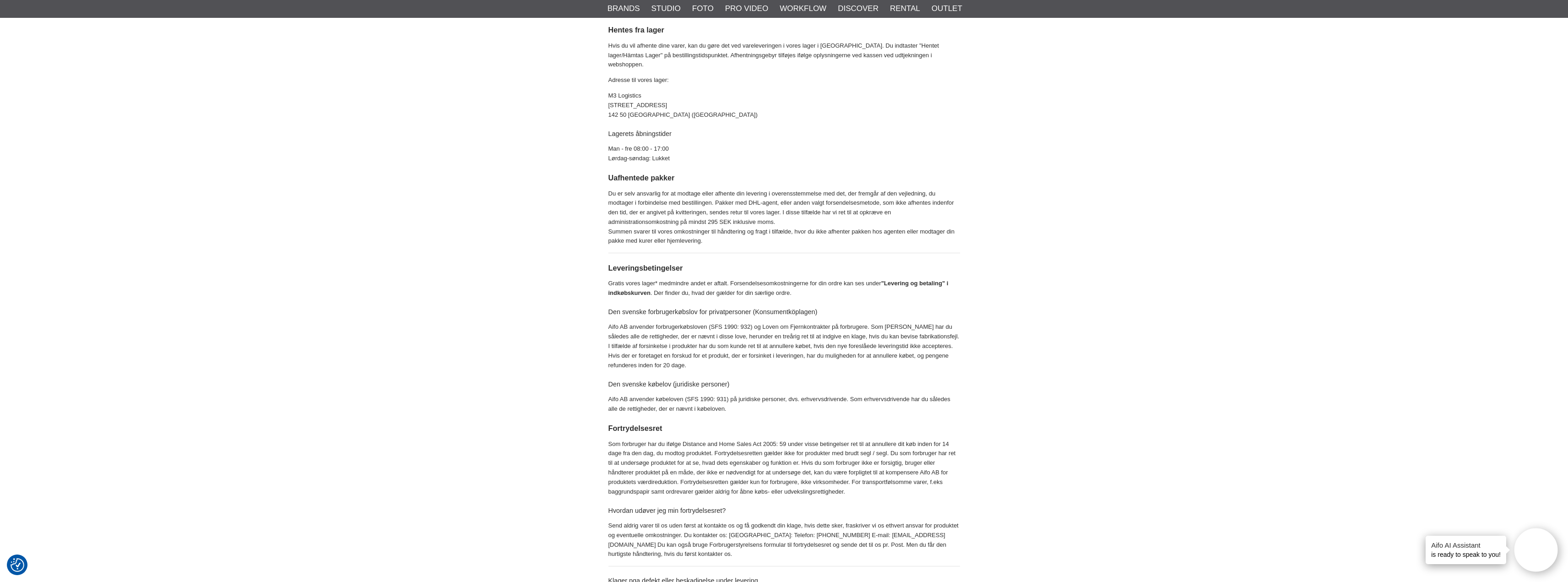
scroll to position [503, 0]
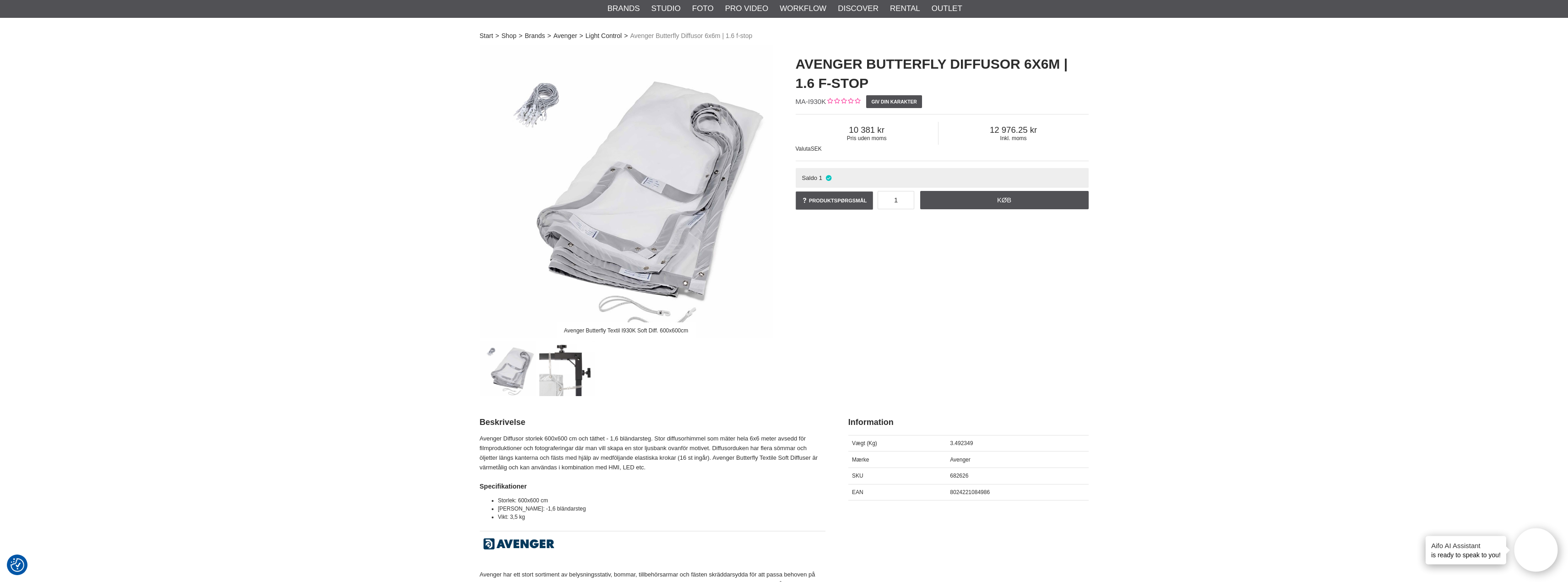
scroll to position [46, 0]
drag, startPoint x: 797, startPoint y: 64, endPoint x: 856, endPoint y: 83, distance: 62.0
click at [856, 83] on h1 "Avenger Butterfly Diffusor 6x6m | 1.6 f-stop" at bounding box center [942, 74] width 293 height 38
copy h1 "Avenger Butterfly Diffusor 6x6m | 1.6 f-stop"
click at [925, 60] on h1 "Avenger Butterfly Diffusor 6x6m | 1.6 f-stop" at bounding box center [942, 74] width 293 height 38
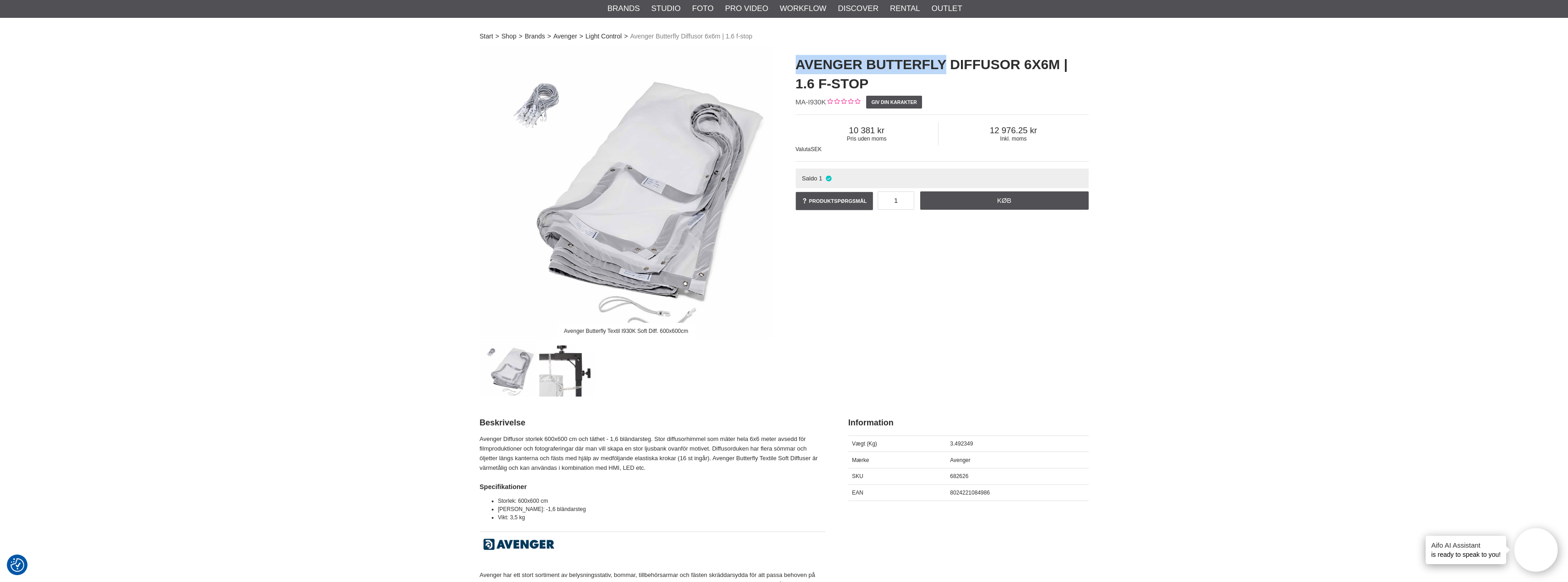
drag, startPoint x: 797, startPoint y: 65, endPoint x: 939, endPoint y: 60, distance: 142.1
click at [939, 60] on h1 "Avenger Butterfly Diffusor 6x6m | 1.6 f-stop" at bounding box center [942, 74] width 293 height 38
copy h1 "Avenger Butterfly"
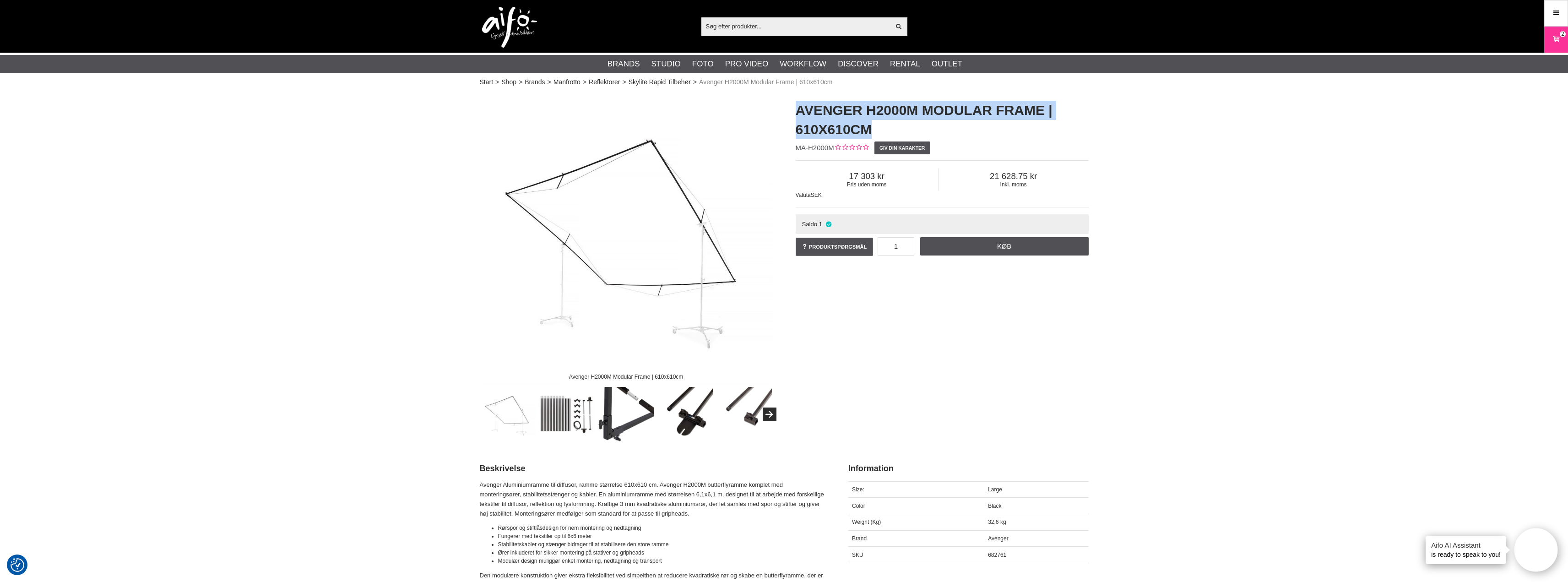
drag, startPoint x: 805, startPoint y: 108, endPoint x: 879, endPoint y: 123, distance: 75.5
click at [879, 123] on div "Avenger H2000M Modular Frame | 610x610cm MA-H2000M Giv din karakter Pris uden m…" at bounding box center [942, 179] width 316 height 175
click at [1034, 322] on div "Avenger H2000M Modular Frame | 610x610cm Avenger H2000M Modular Frame | 610x610…" at bounding box center [784, 267] width 632 height 351
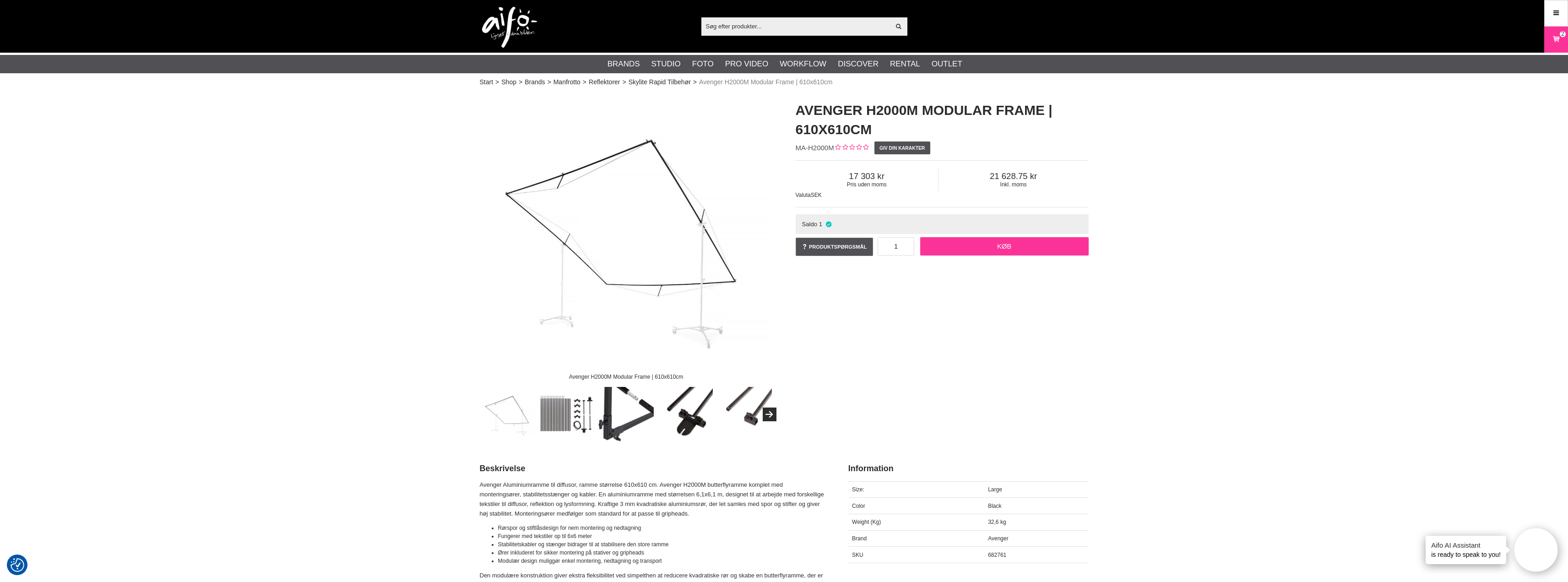
click at [981, 248] on link "Køb" at bounding box center [1004, 247] width 169 height 18
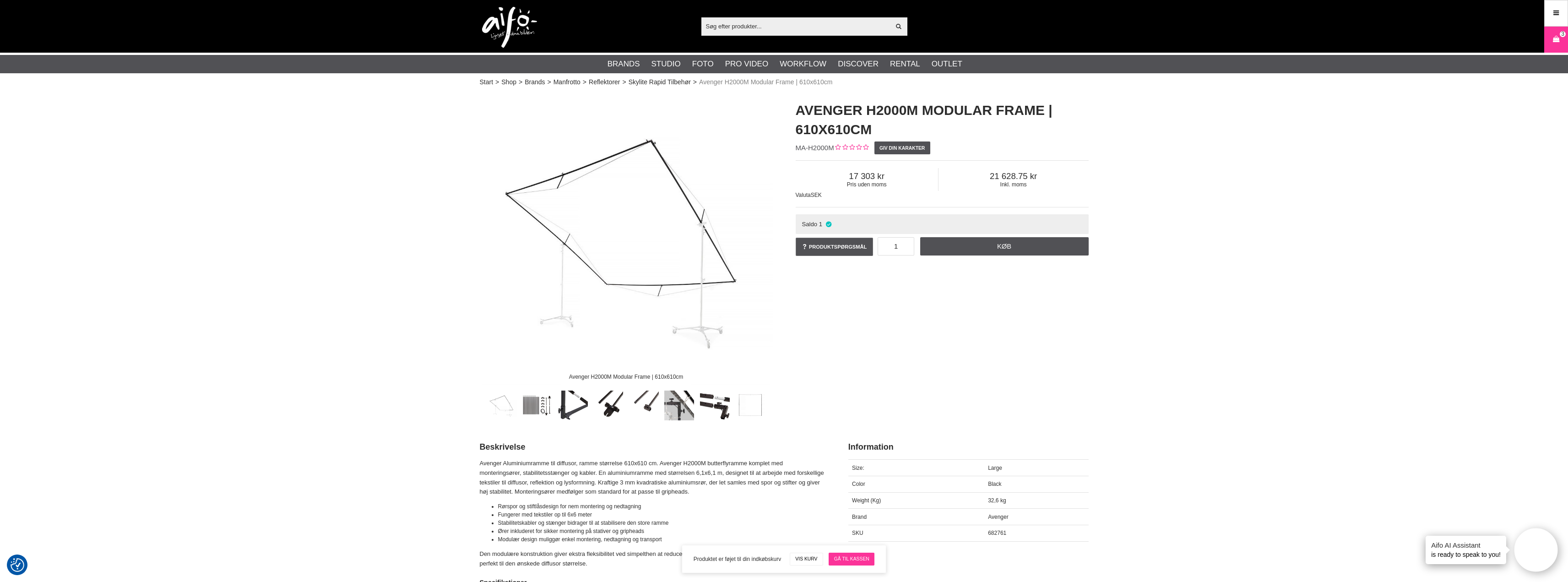
click at [850, 560] on link "Gå til kassen" at bounding box center [851, 559] width 46 height 13
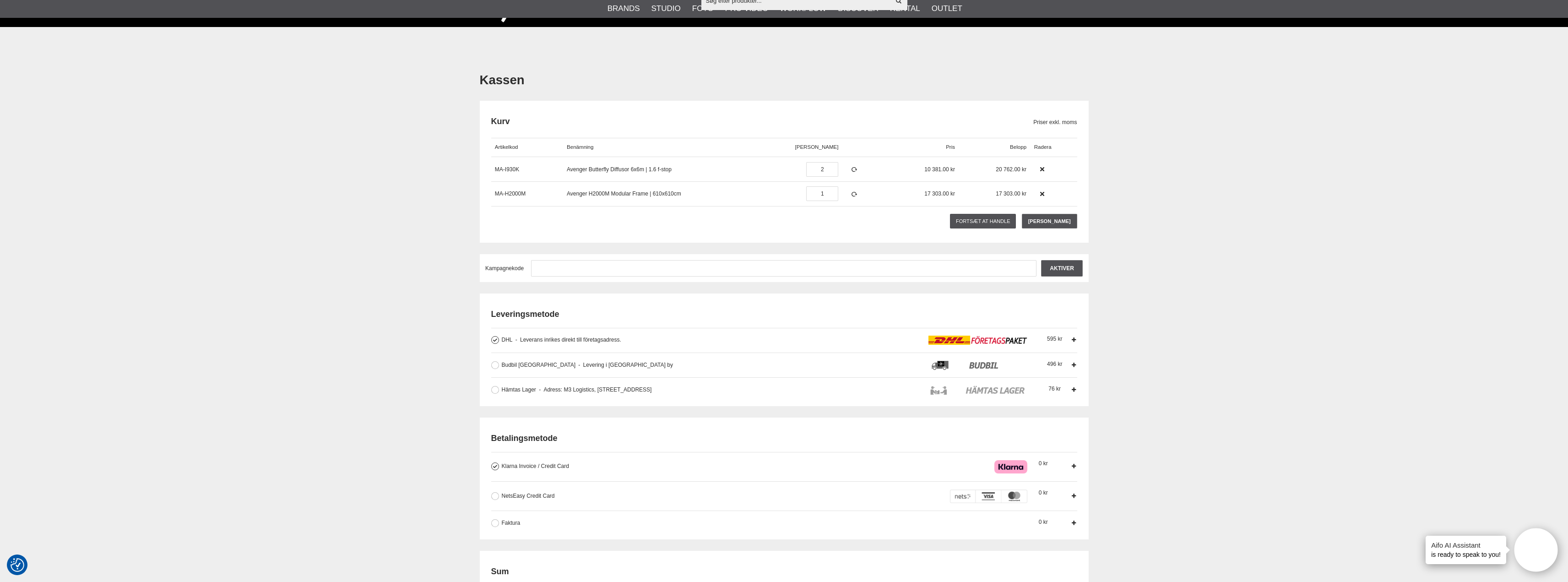
scroll to position [46, 0]
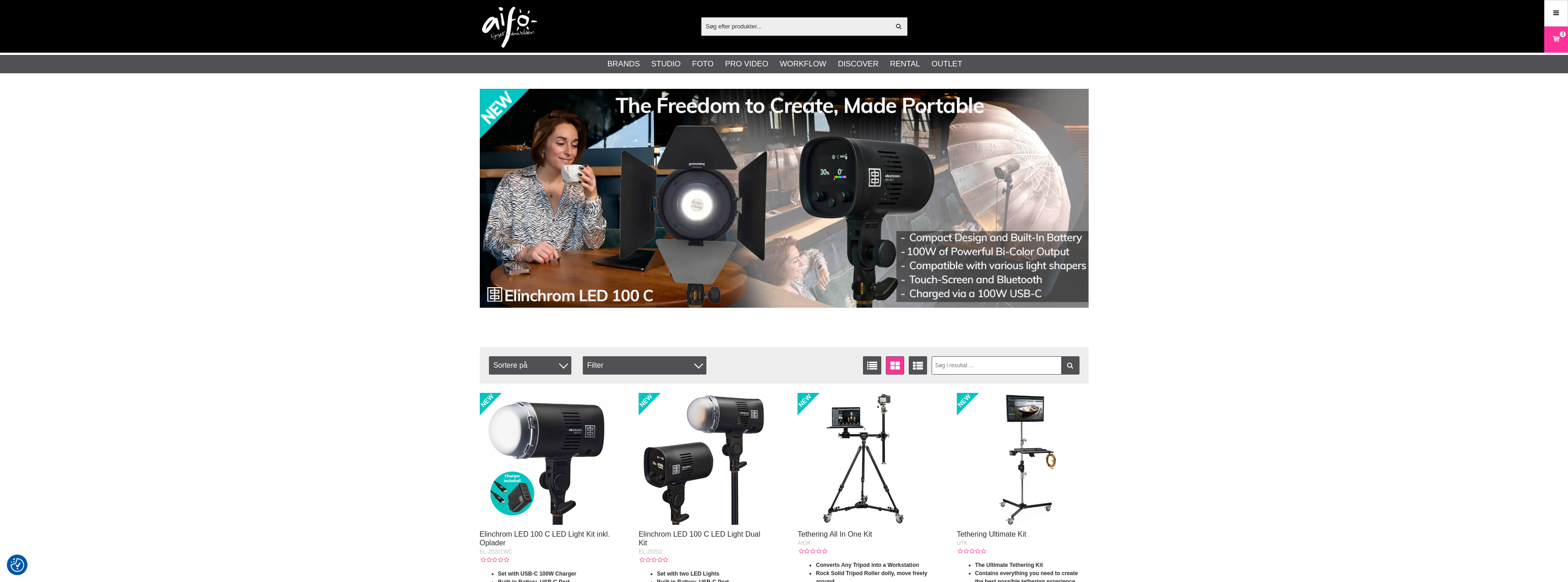
click at [719, 27] on input "text" at bounding box center [796, 26] width 189 height 14
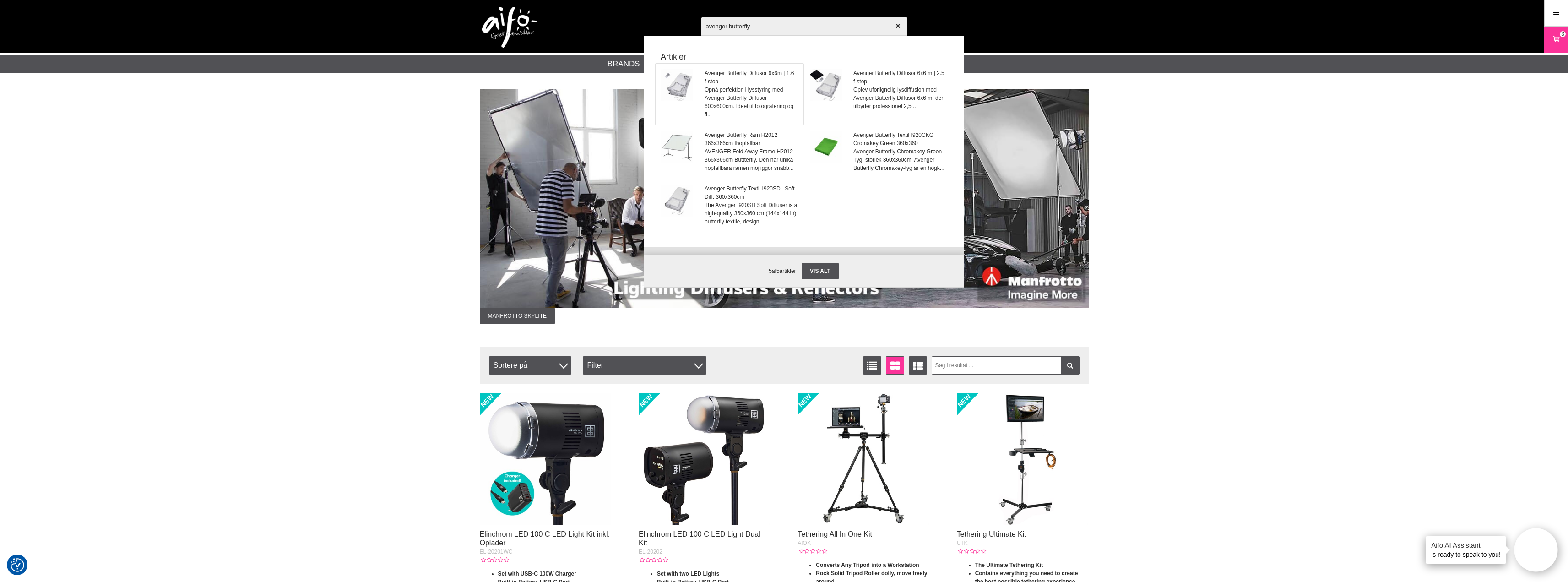
type input "avenger butterfly"
click at [716, 75] on span "Avenger Butterfly Diffusor 6x6m | 1.6 f-stop" at bounding box center [751, 77] width 93 height 16
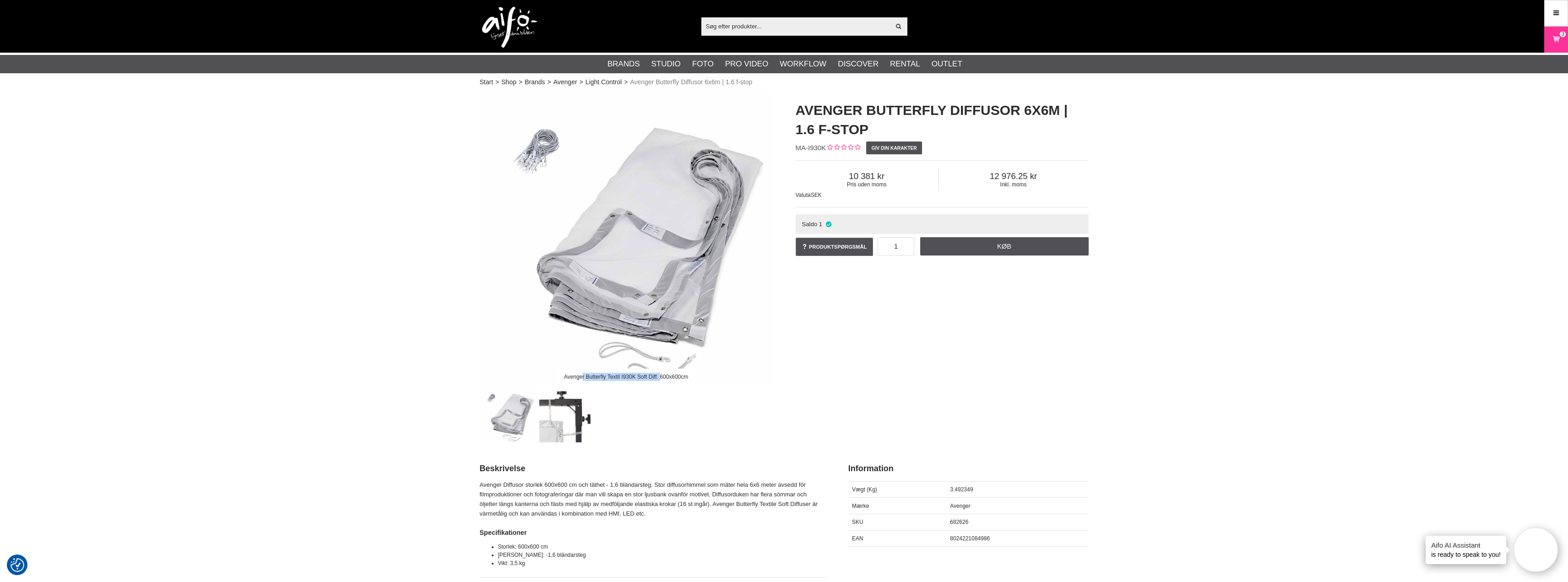
drag, startPoint x: 575, startPoint y: 367, endPoint x: 666, endPoint y: 370, distance: 91.0
click at [666, 370] on div "Avenger Butterfly Textil I930K Soft Diff. 600x600cm" at bounding box center [626, 376] width 139 height 16
click at [616, 83] on link "Light Control" at bounding box center [603, 82] width 36 height 10
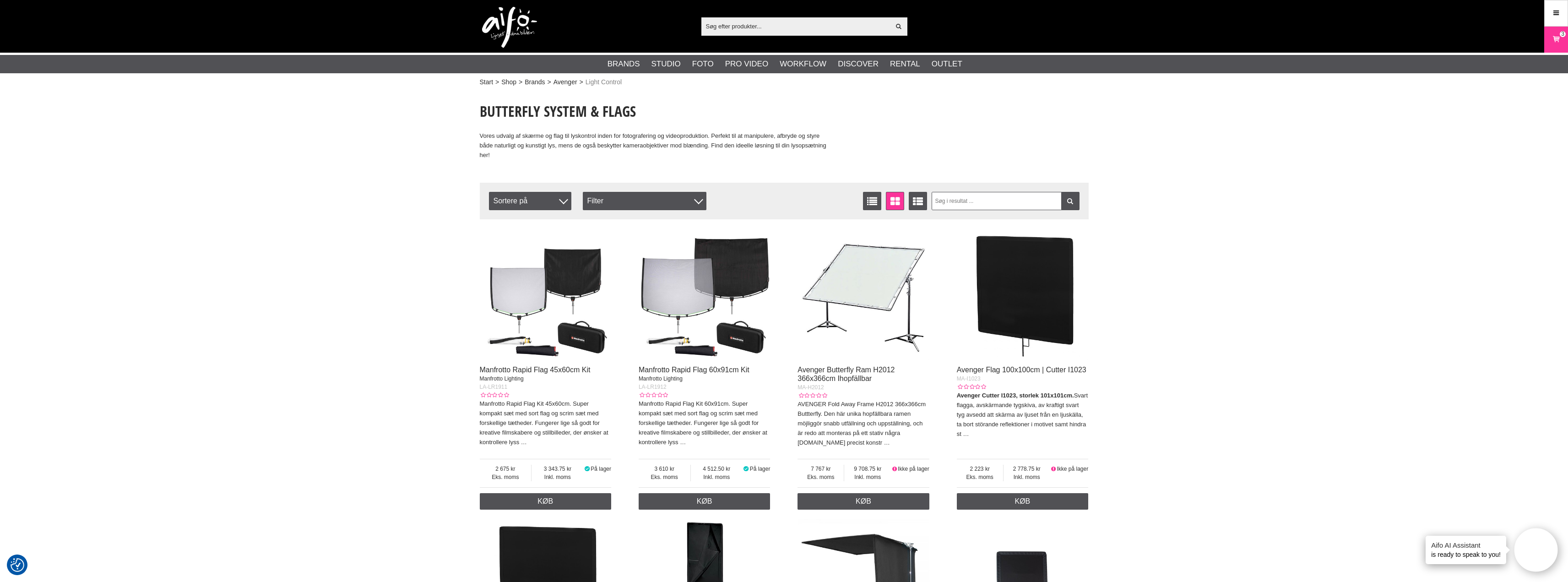
click at [721, 27] on input "text" at bounding box center [796, 26] width 189 height 14
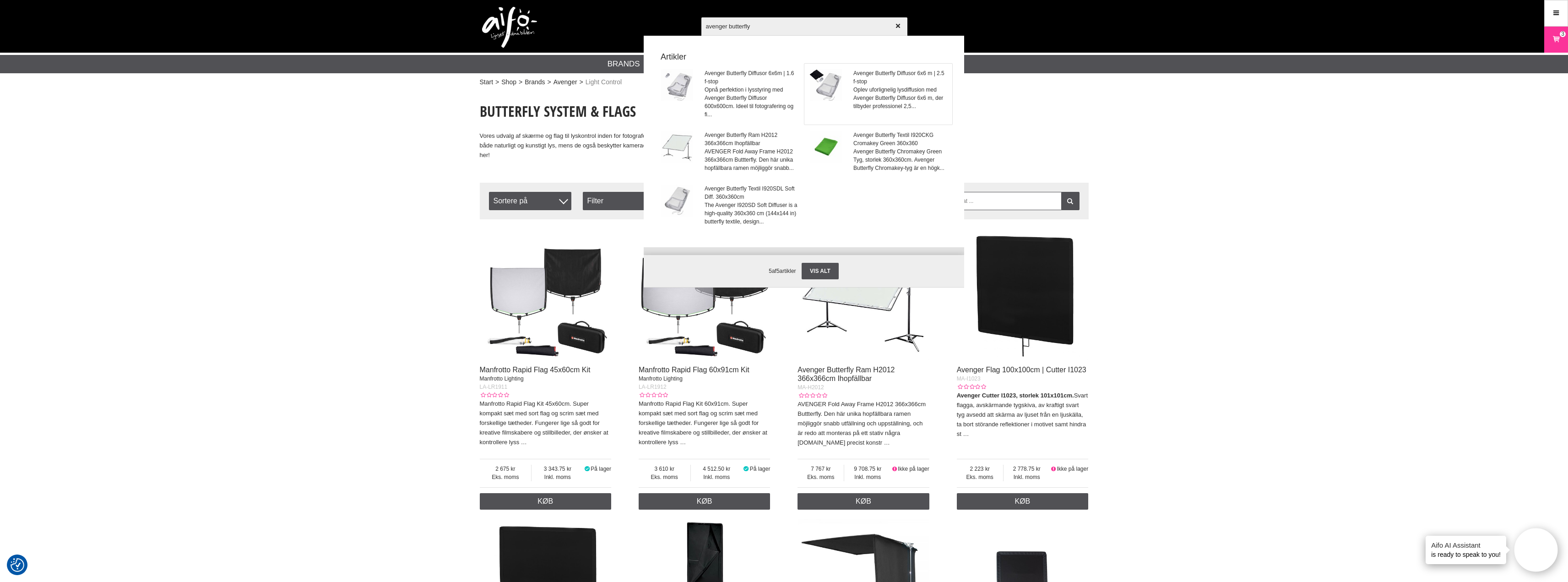
type input "avenger butterfly"
click at [880, 72] on span "Avenger Butterfly Diffusor 6x6 m | 2.5 f-stop" at bounding box center [900, 77] width 93 height 16
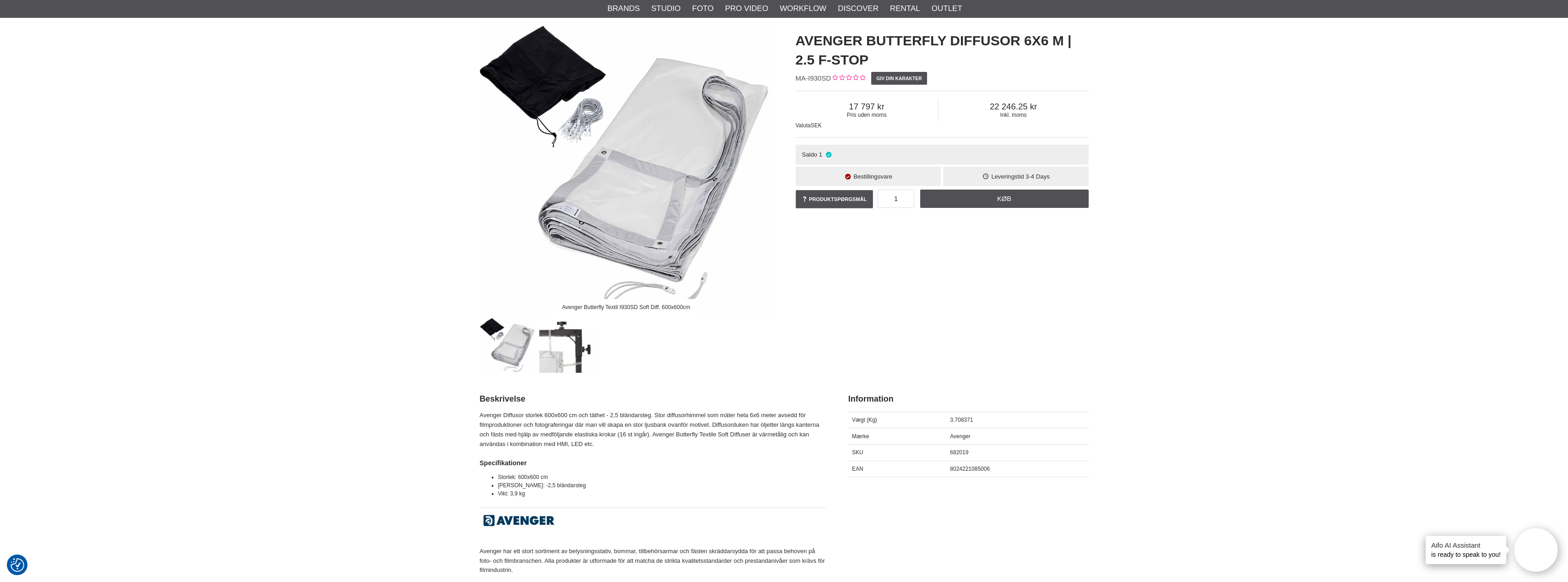
scroll to position [91, 0]
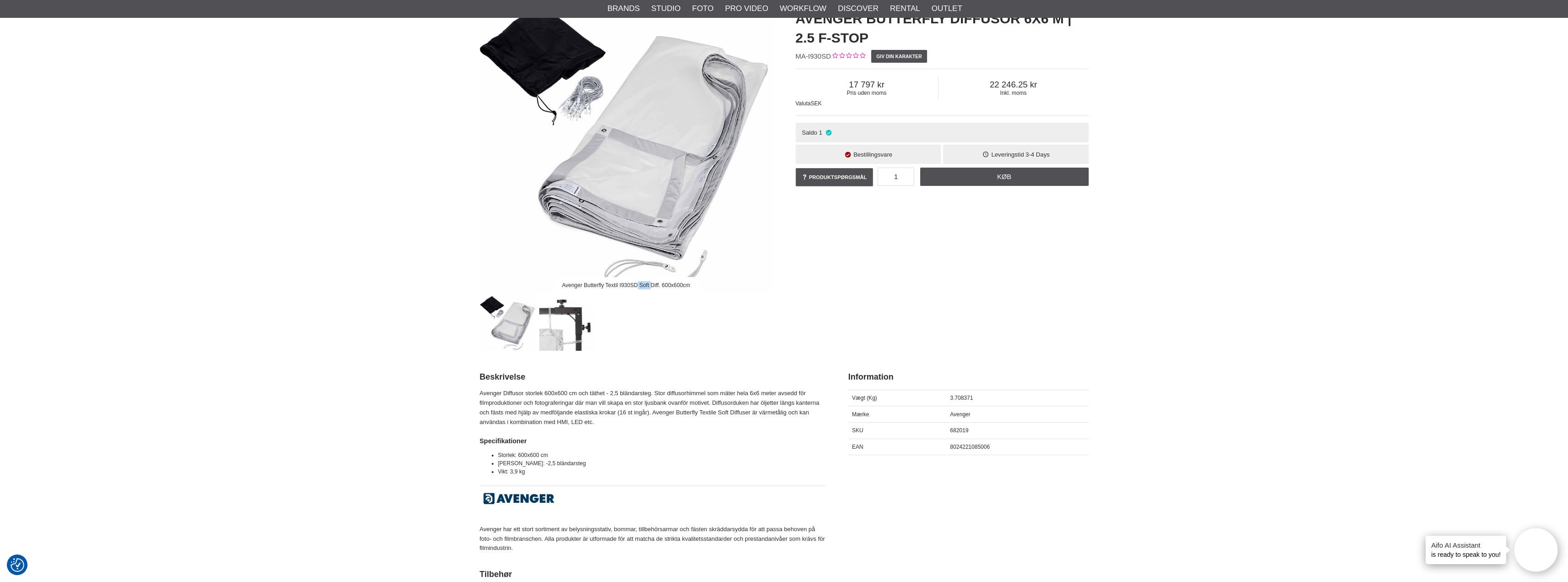
drag, startPoint x: 640, startPoint y: 278, endPoint x: 654, endPoint y: 277, distance: 14.0
click at [654, 277] on div "Avenger Butterfly Textil I930SD Soft Diff. 600x600cm" at bounding box center [626, 285] width 143 height 16
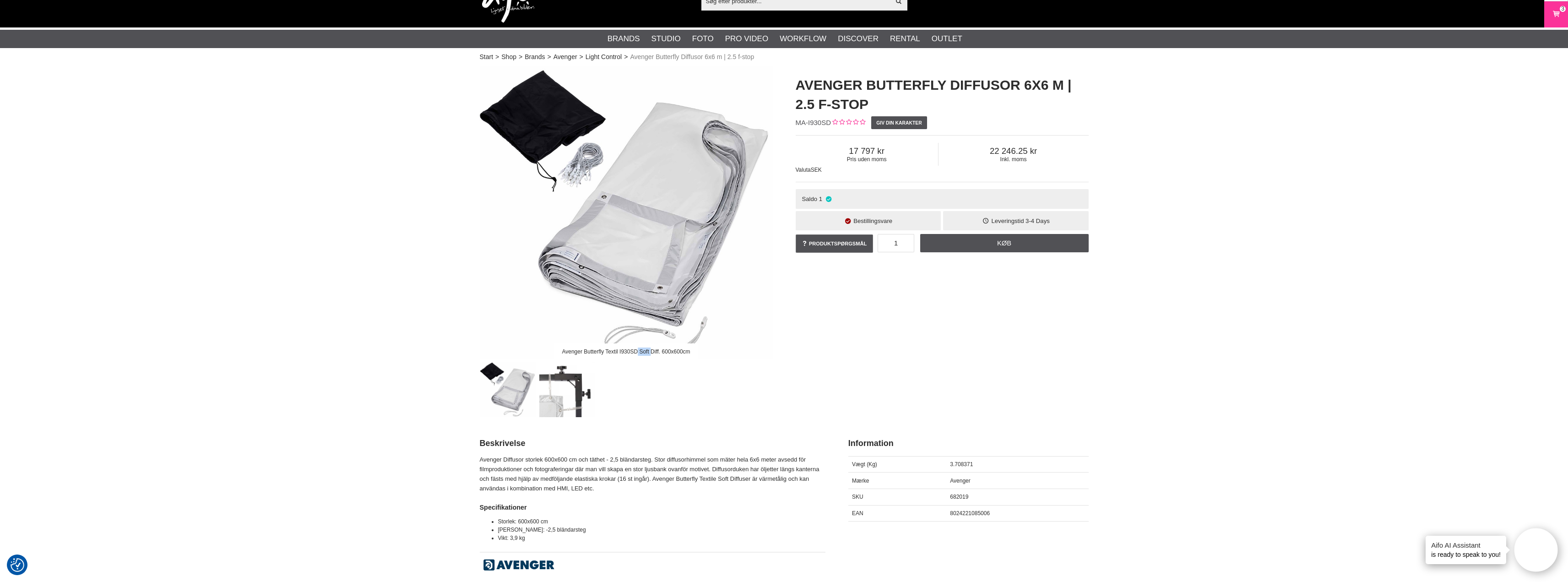
scroll to position [0, 0]
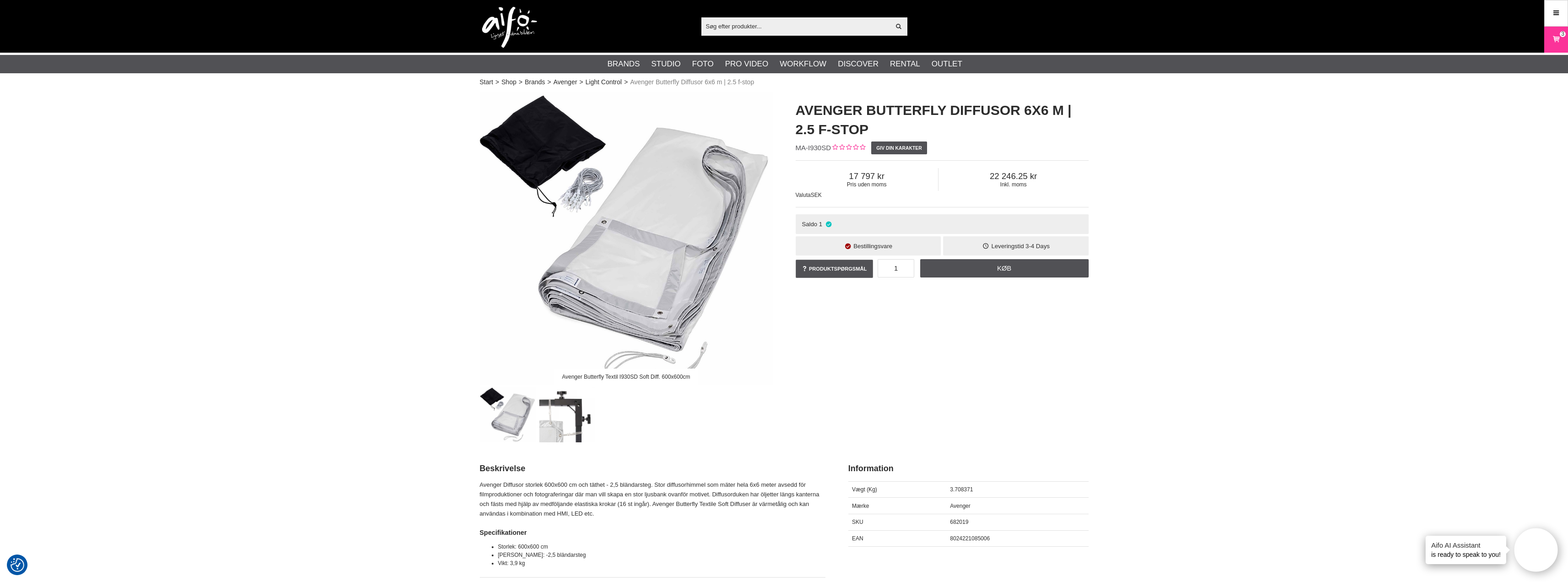
click at [959, 132] on h1 "Avenger Butterfly Diffusor 6x6 m | 2.5 f-stop" at bounding box center [942, 119] width 293 height 38
click at [877, 122] on h1 "Avenger Butterfly Diffusor 6x6 m | 2.5 f-stop" at bounding box center [942, 119] width 293 height 38
drag, startPoint x: 1017, startPoint y: 110, endPoint x: 1037, endPoint y: 112, distance: 20.1
click at [1037, 112] on h1 "Avenger Butterfly Diffusor 6x6 m | 2.5 f-stop" at bounding box center [942, 119] width 293 height 38
drag, startPoint x: 794, startPoint y: 112, endPoint x: 1058, endPoint y: 116, distance: 264.0
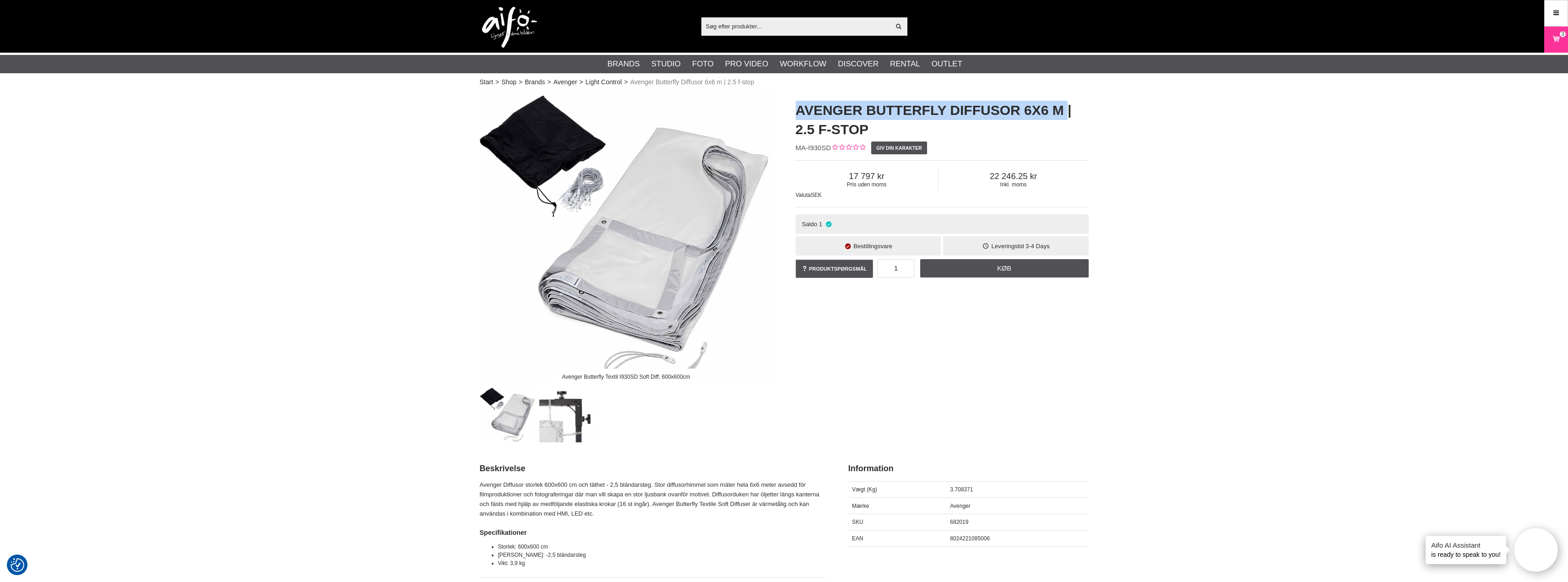
click at [1058, 116] on div "Avenger Butterfly Diffusor 6x6 m | 2.5 f-stop MA-I930SD Giv din karakter Pris u…" at bounding box center [942, 190] width 316 height 197
copy h1 "Avenger Butterfly Diffusor 6x6 m"
click at [719, 27] on input "text" at bounding box center [796, 26] width 189 height 14
paste input "Avenger Butterfly Diffusor 6x6 m"
type input "Avenger Butterfly Diffusor 6x6 m"
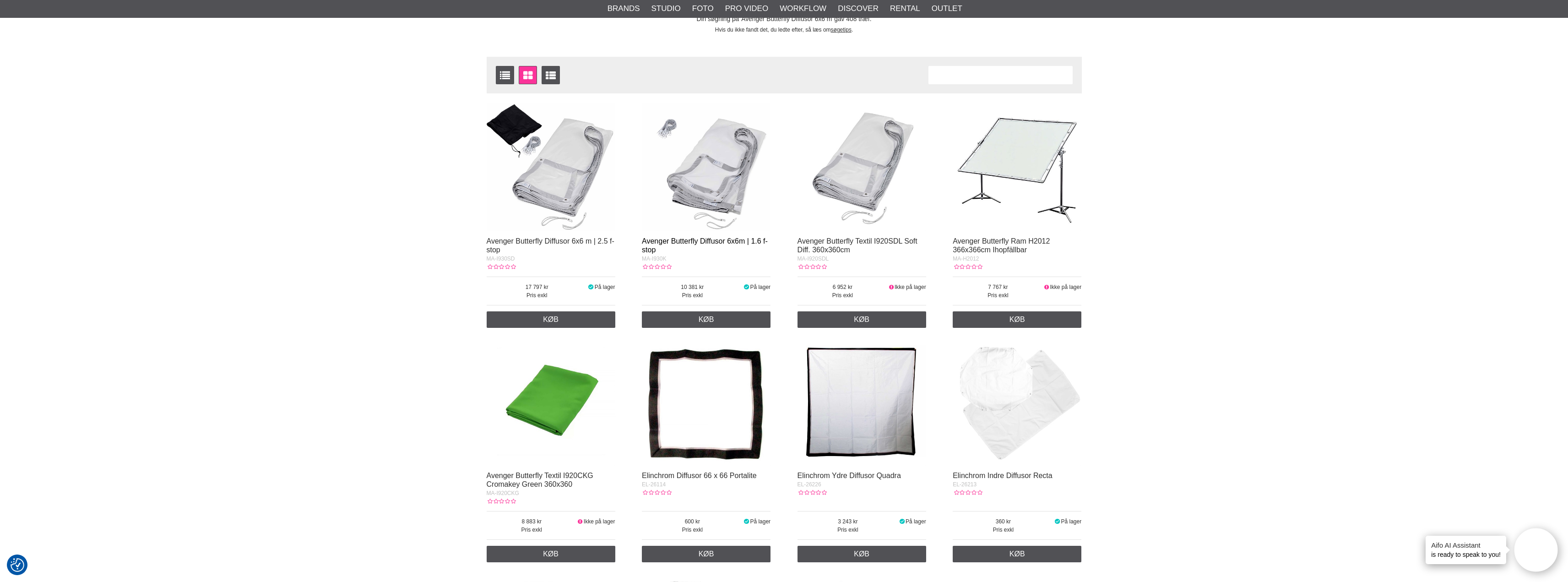
scroll to position [46, 0]
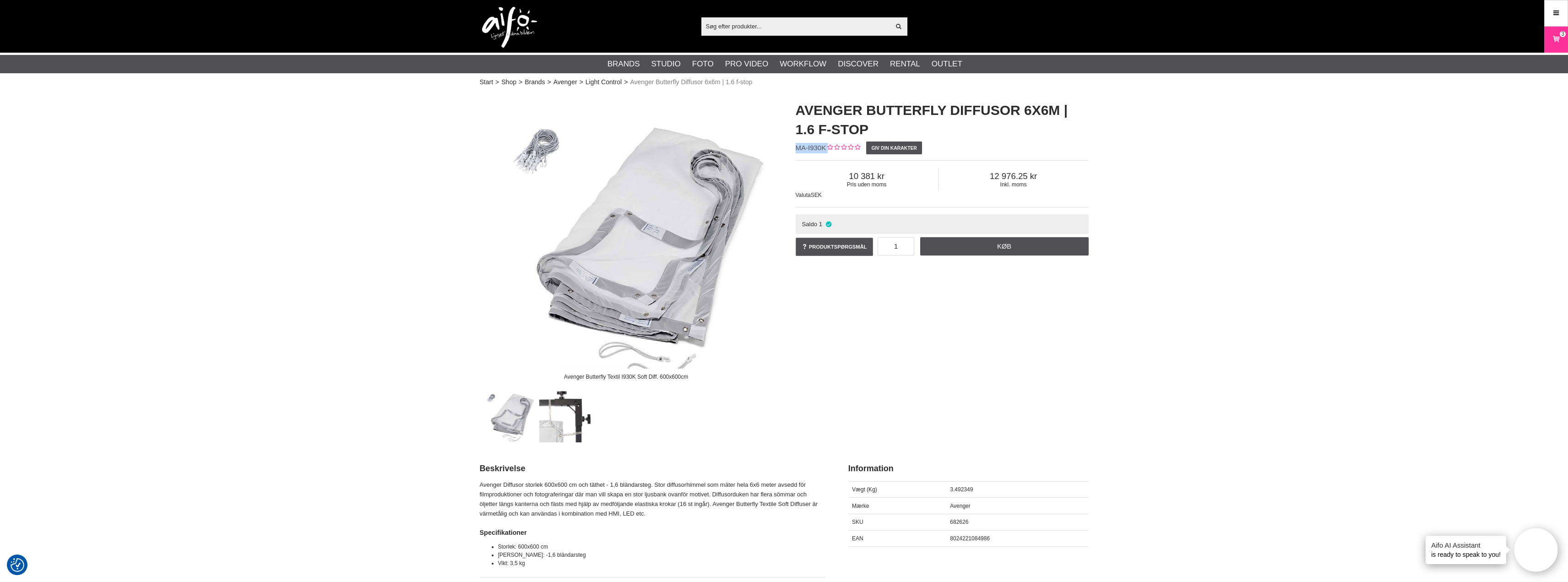
drag, startPoint x: 793, startPoint y: 147, endPoint x: 826, endPoint y: 152, distance: 33.4
click at [826, 152] on div "Avenger Butterfly Diffusor 6x6m | 1.6 f-stop MA-I930K Giv din karakter Pris ude…" at bounding box center [942, 179] width 316 height 175
click at [800, 317] on div "Avenger Butterfly Textil I930K Soft Diff. 600x600cm Avenger Butterfly Diffusor …" at bounding box center [784, 267] width 632 height 351
click at [812, 324] on div "Avenger Butterfly Textil I930K Soft Diff. 600x600cm Avenger Butterfly Diffusor …" at bounding box center [784, 267] width 632 height 351
